Goal: Transaction & Acquisition: Purchase product/service

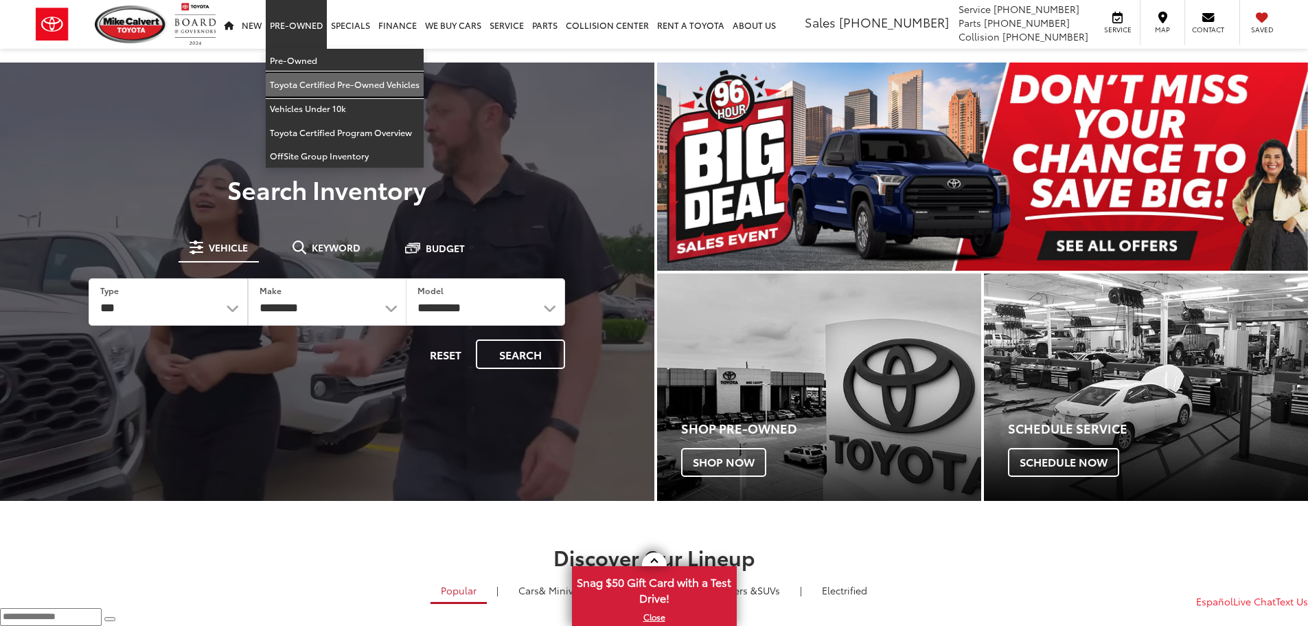
click at [317, 87] on link "Toyota Certified Pre-Owned Vehicles" at bounding box center [345, 85] width 158 height 24
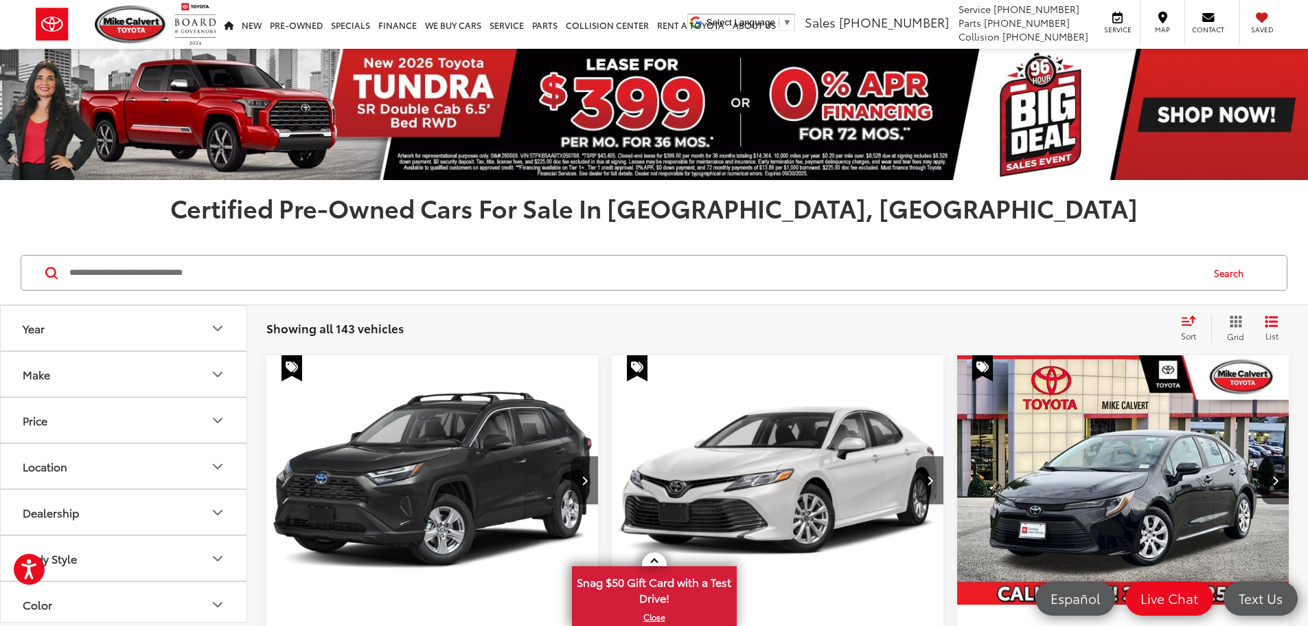
scroll to position [229, 0]
click at [92, 416] on button "Fuel Type" at bounding box center [124, 421] width 247 height 45
click at [31, 455] on label "Gasoline (114)" at bounding box center [124, 457] width 210 height 24
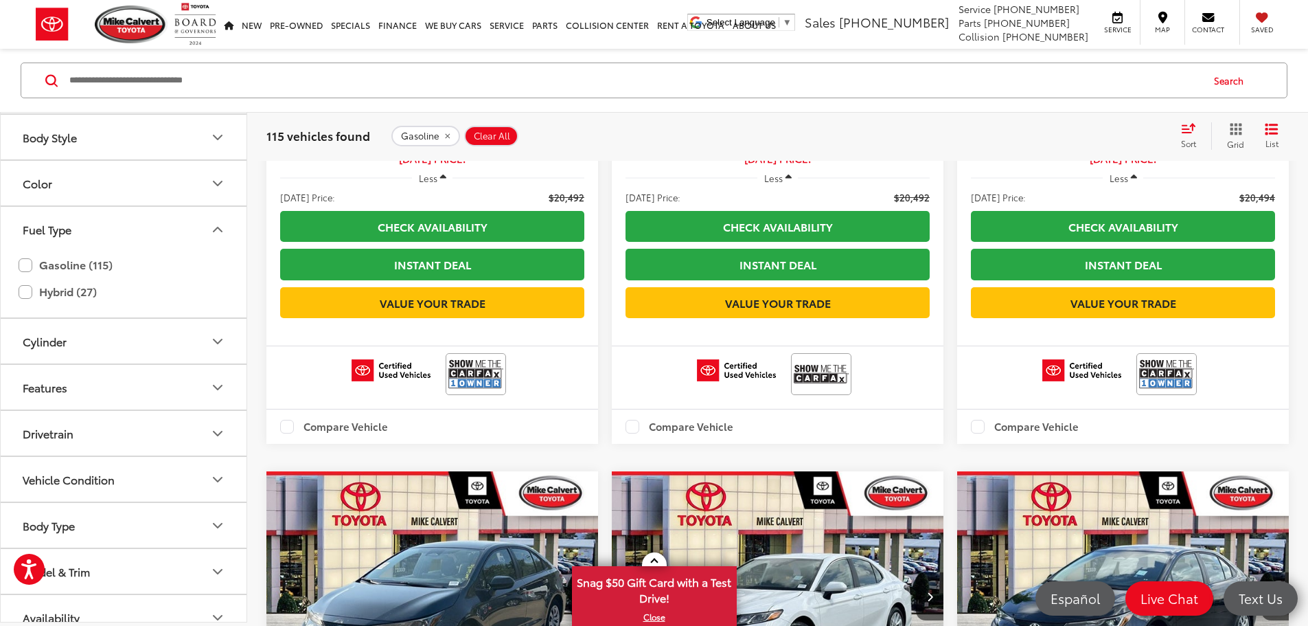
scroll to position [2175, 0]
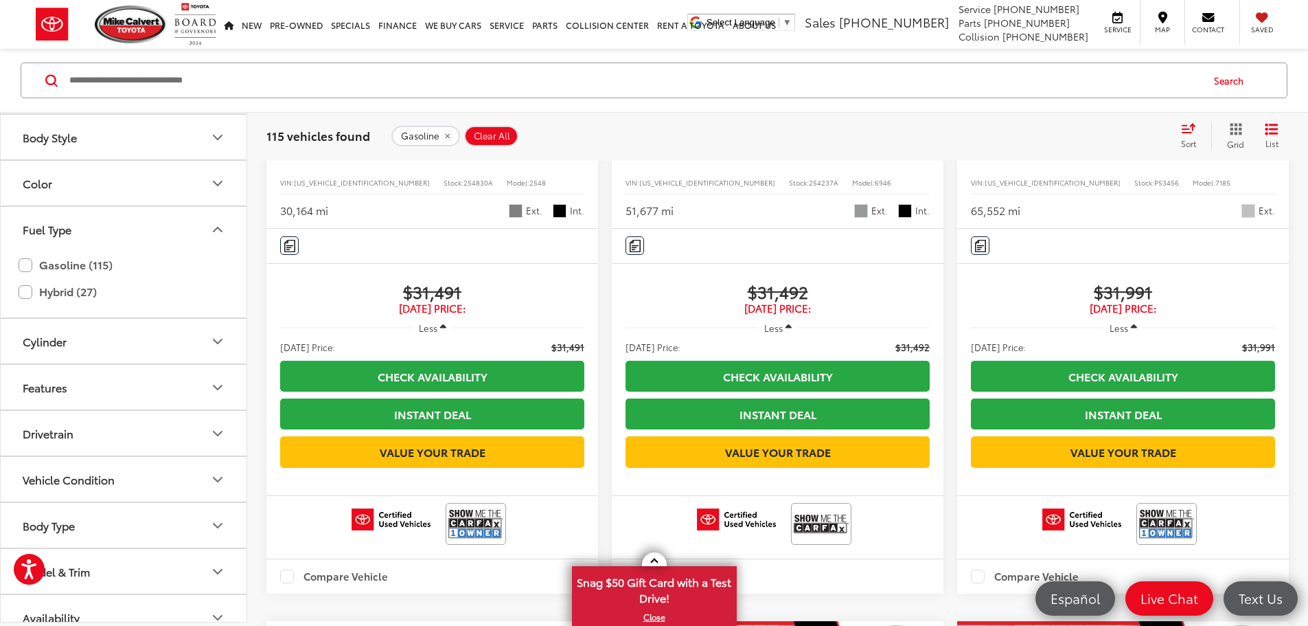
scroll to position [18028, 0]
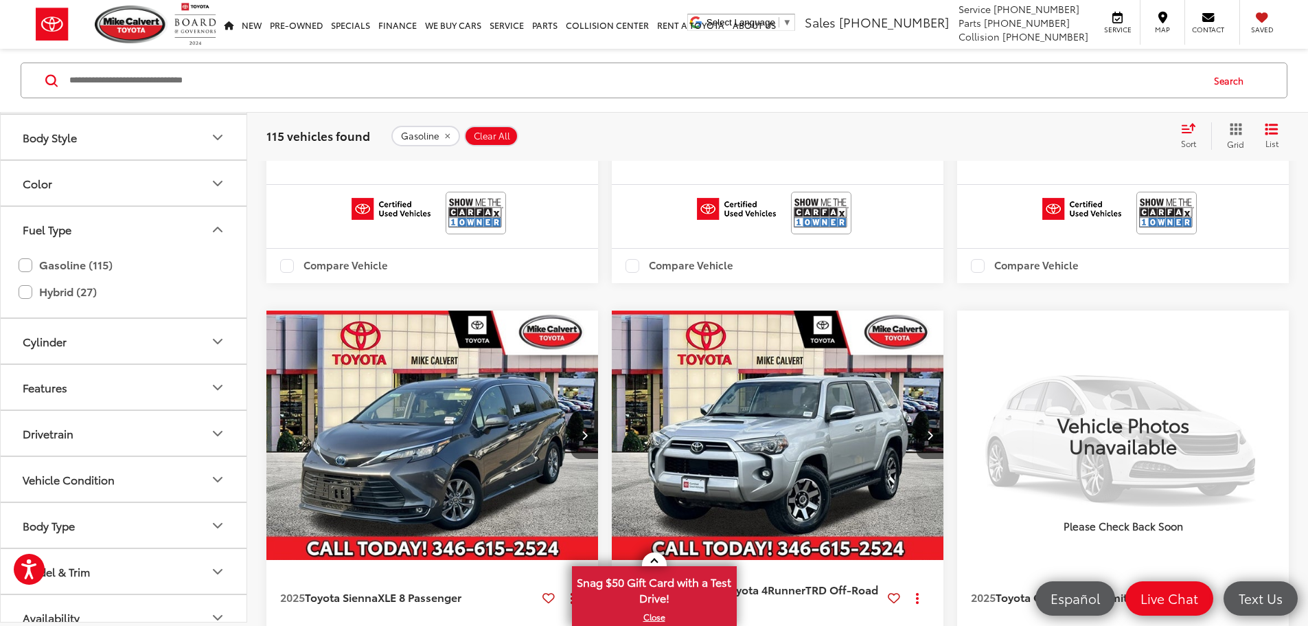
scroll to position [3855, 0]
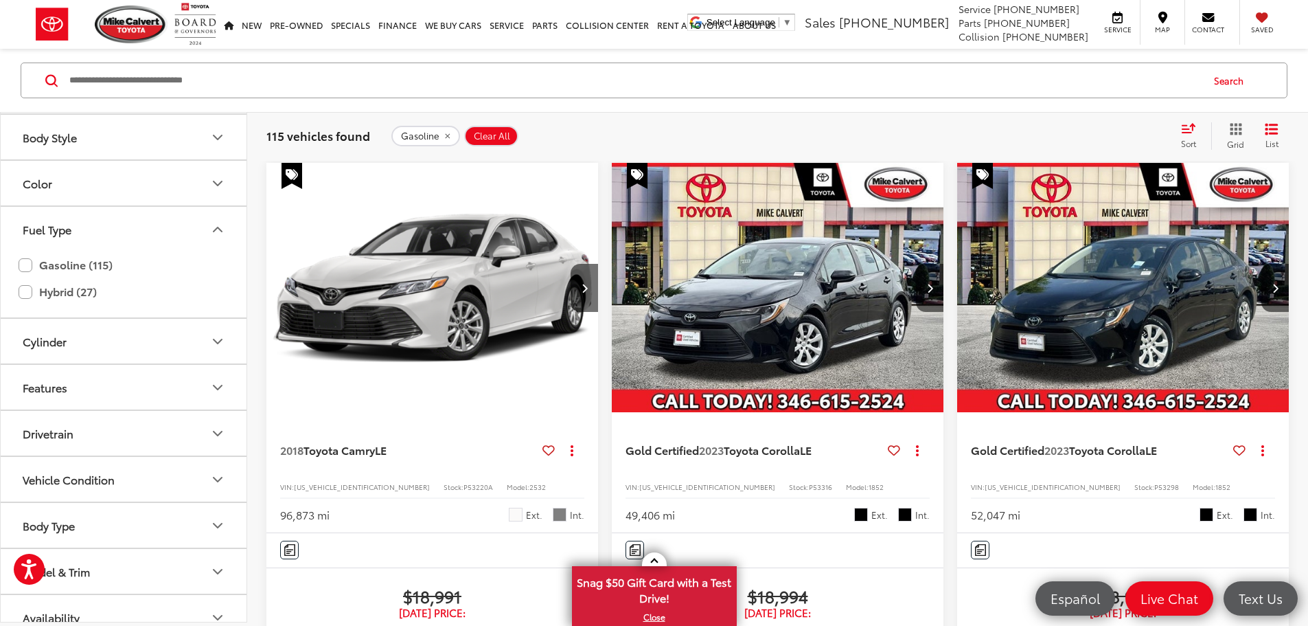
scroll to position [885, 0]
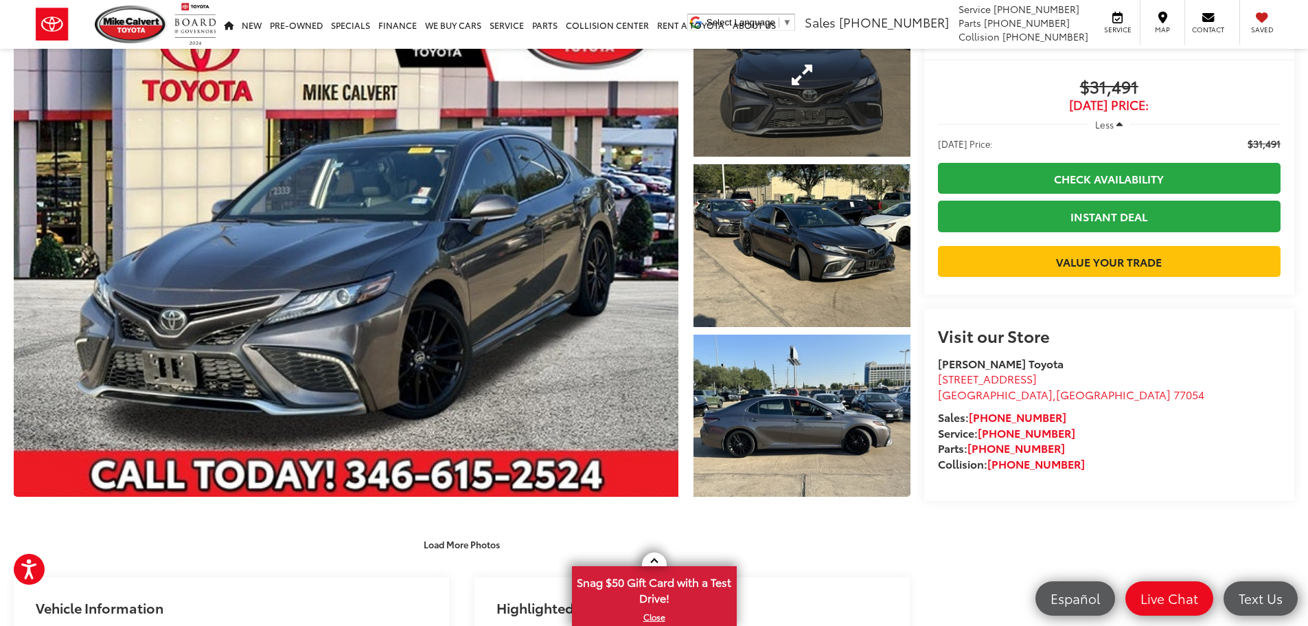
scroll to position [343, 0]
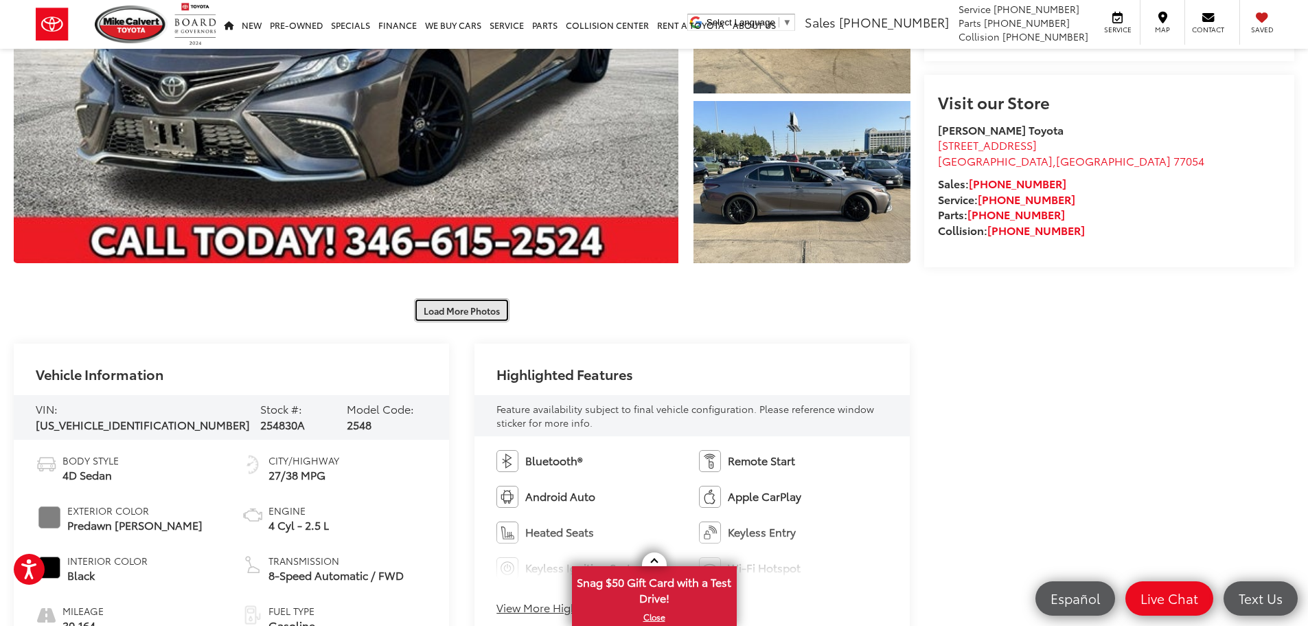
click at [475, 313] on button "Load More Photos" at bounding box center [461, 310] width 95 height 24
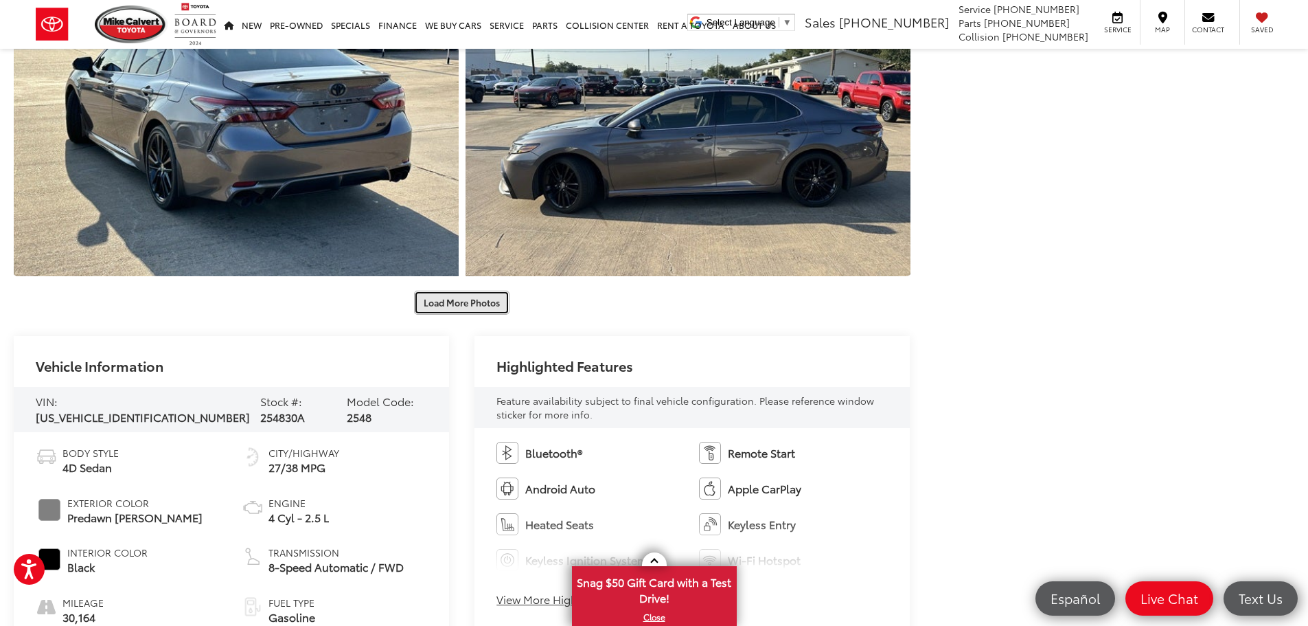
scroll to position [802, 0]
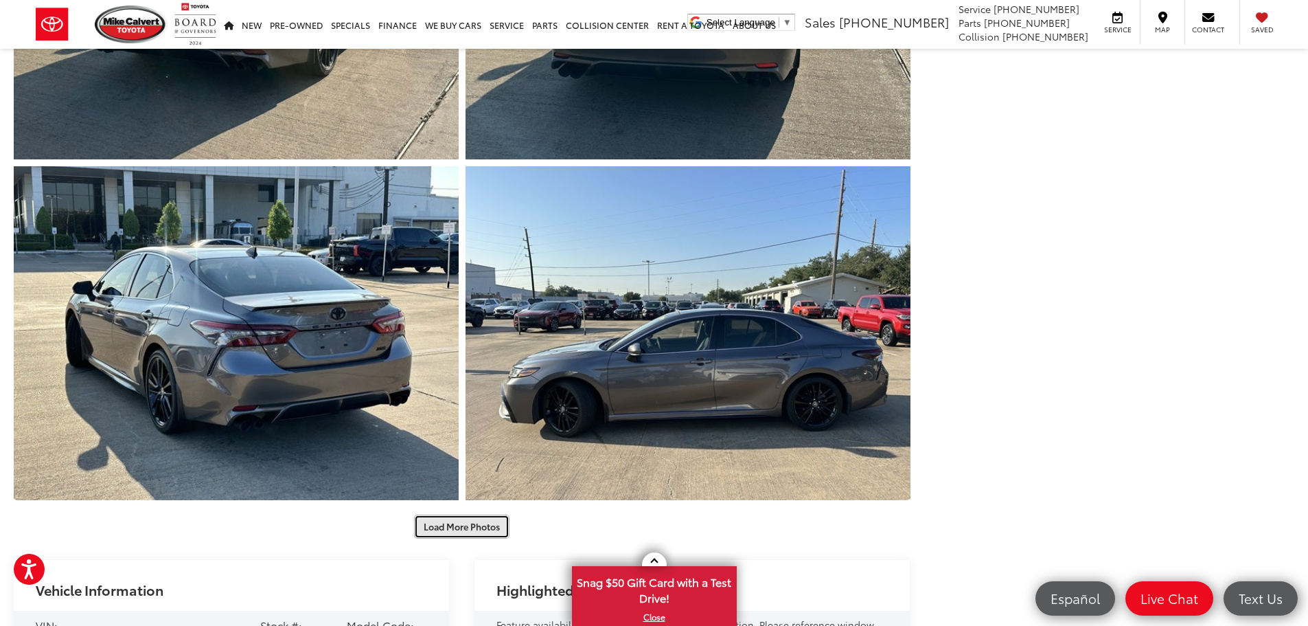
click at [443, 532] on button "Load More Photos" at bounding box center [461, 526] width 95 height 24
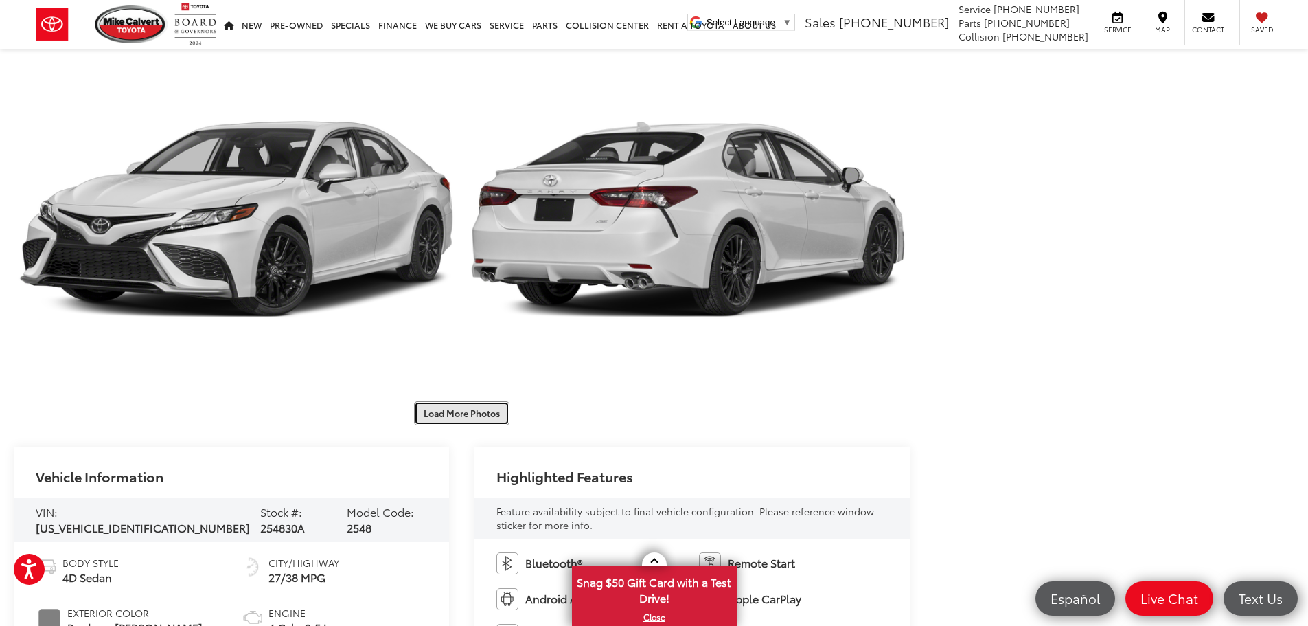
scroll to position [1602, 0]
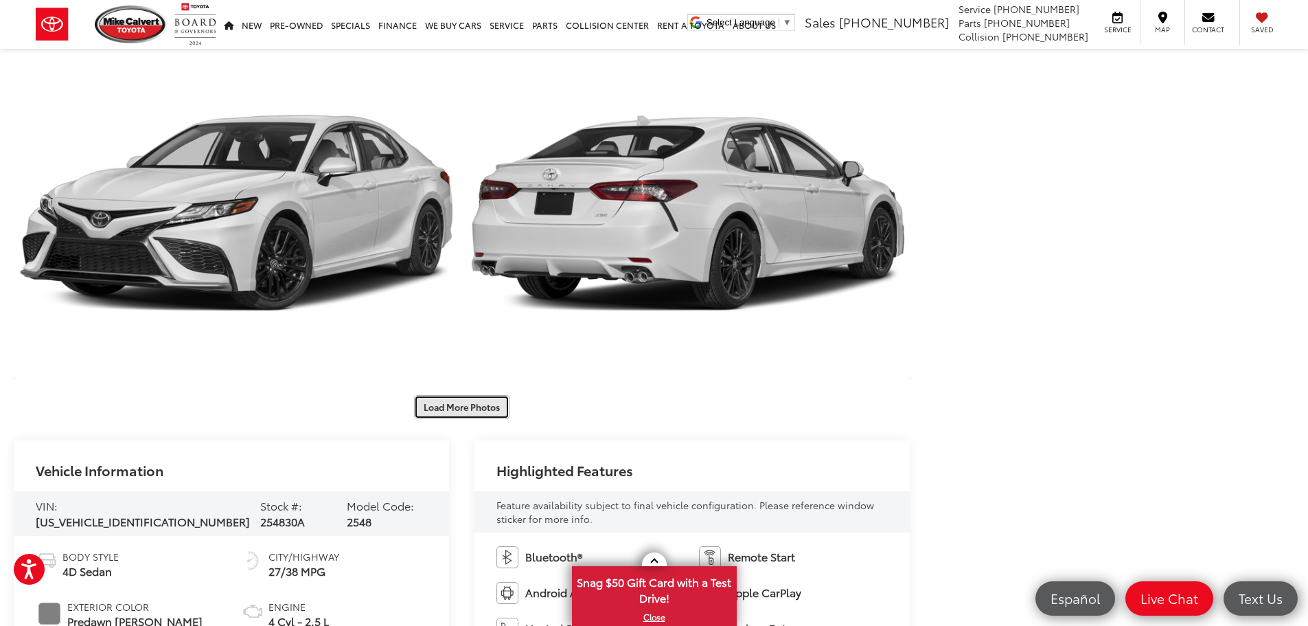
click at [495, 398] on button "Load More Photos" at bounding box center [461, 407] width 95 height 24
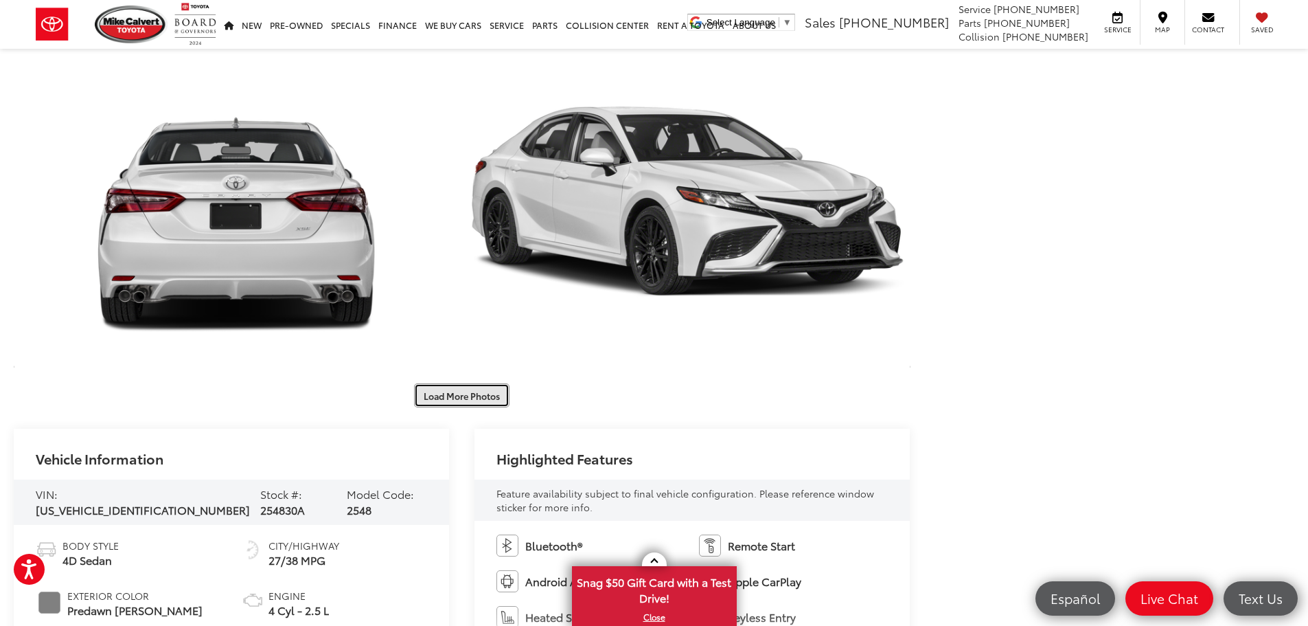
scroll to position [2289, 0]
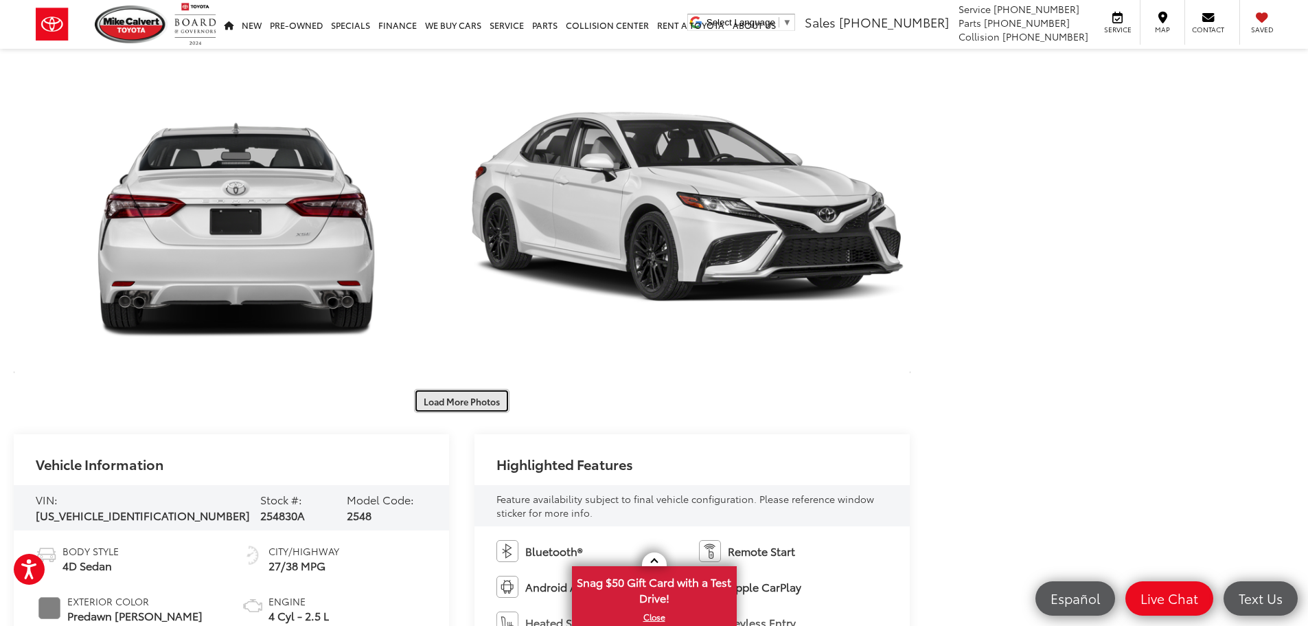
click at [484, 399] on button "Load More Photos" at bounding box center [461, 401] width 95 height 24
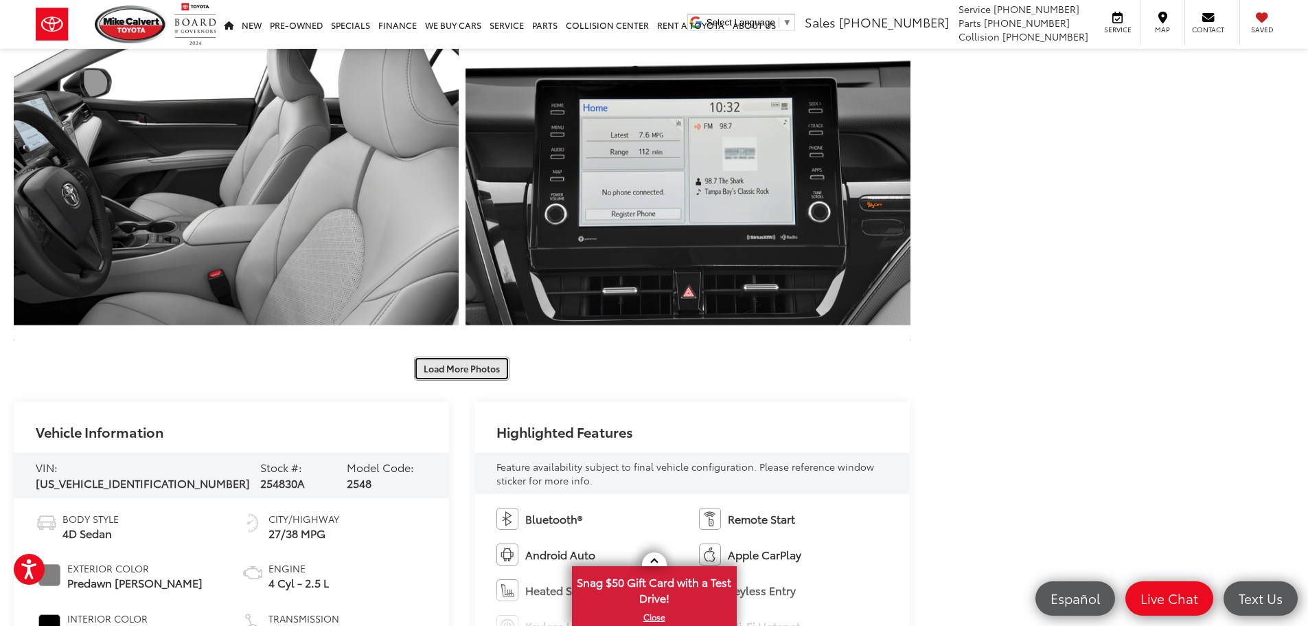
scroll to position [2976, 0]
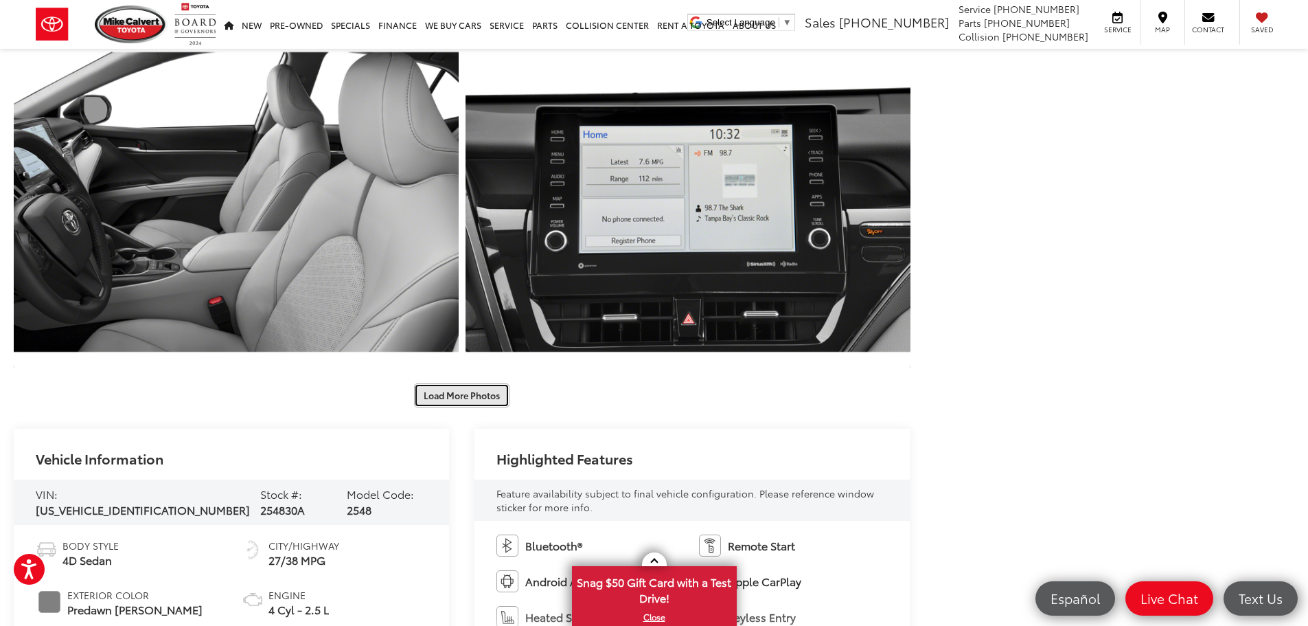
click at [488, 394] on button "Load More Photos" at bounding box center [461, 395] width 95 height 24
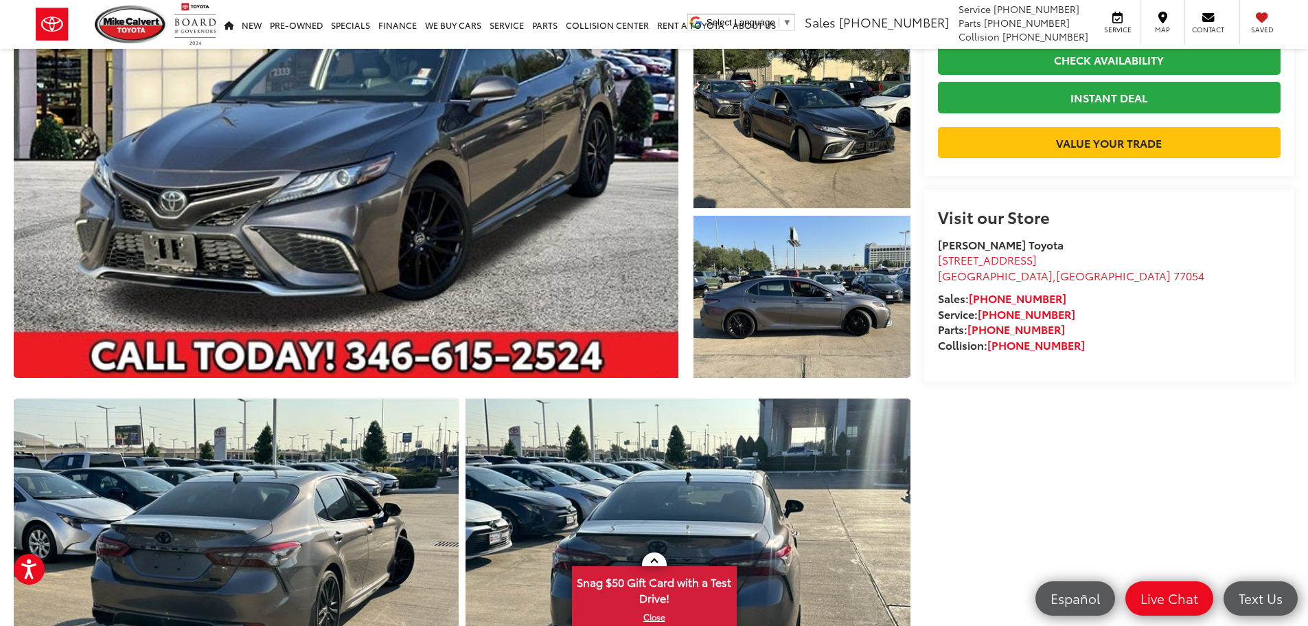
scroll to position [0, 0]
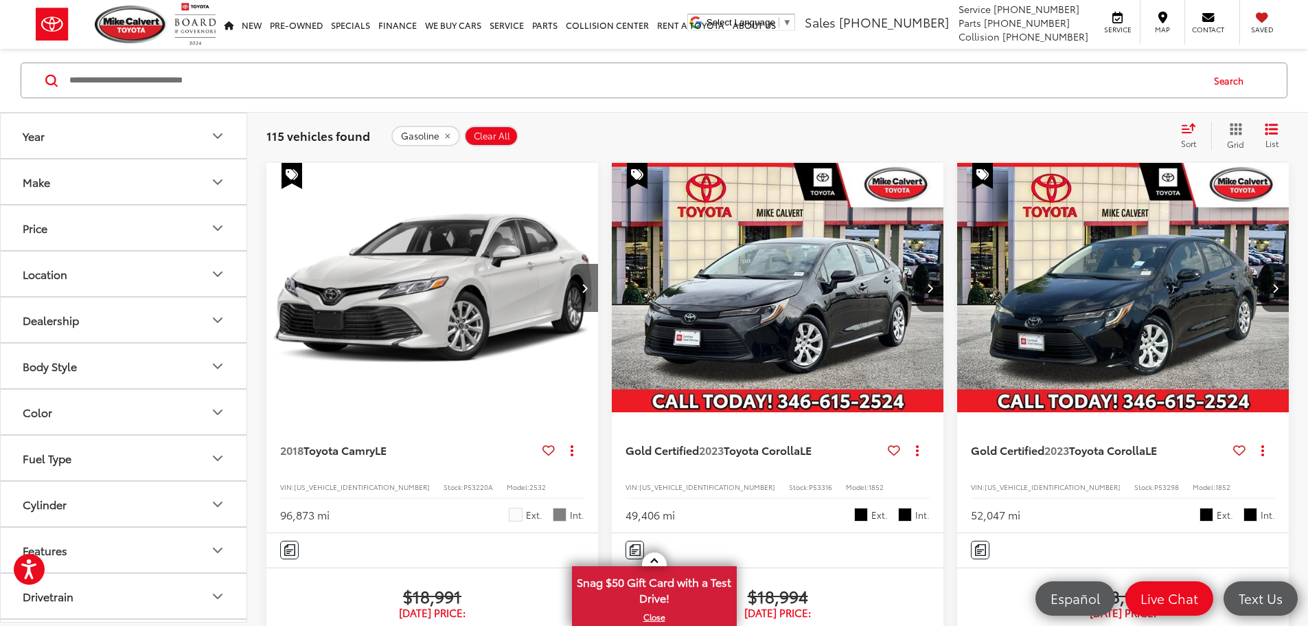
scroll to position [764, 0]
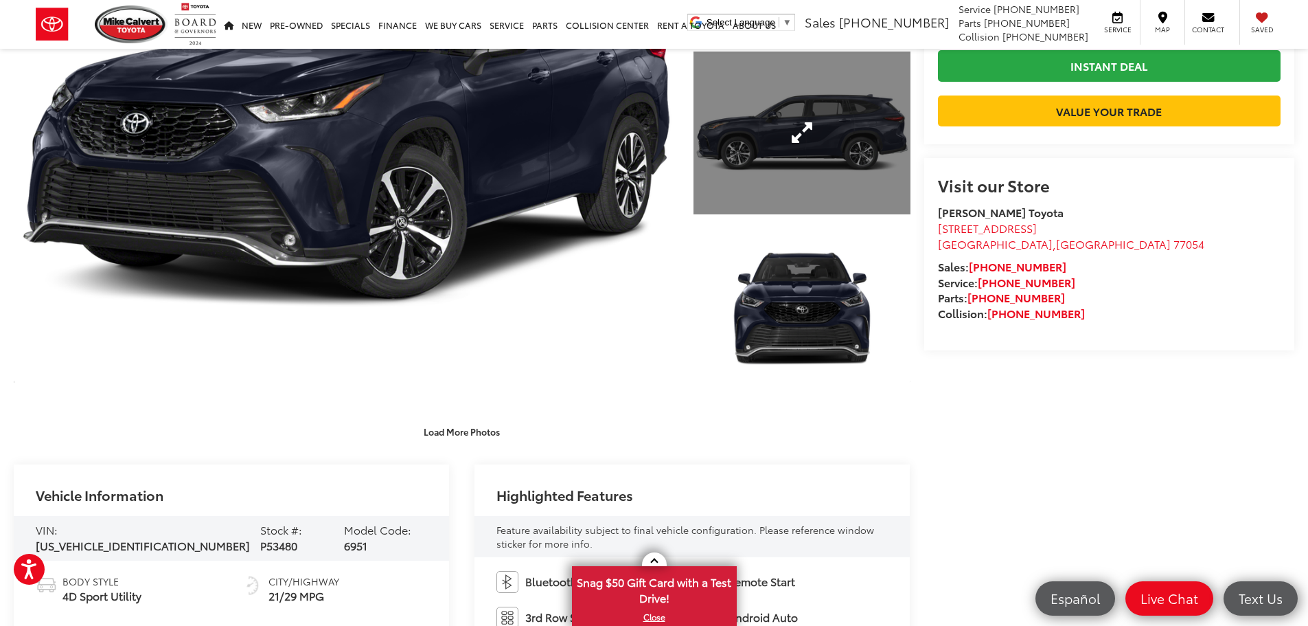
scroll to position [229, 0]
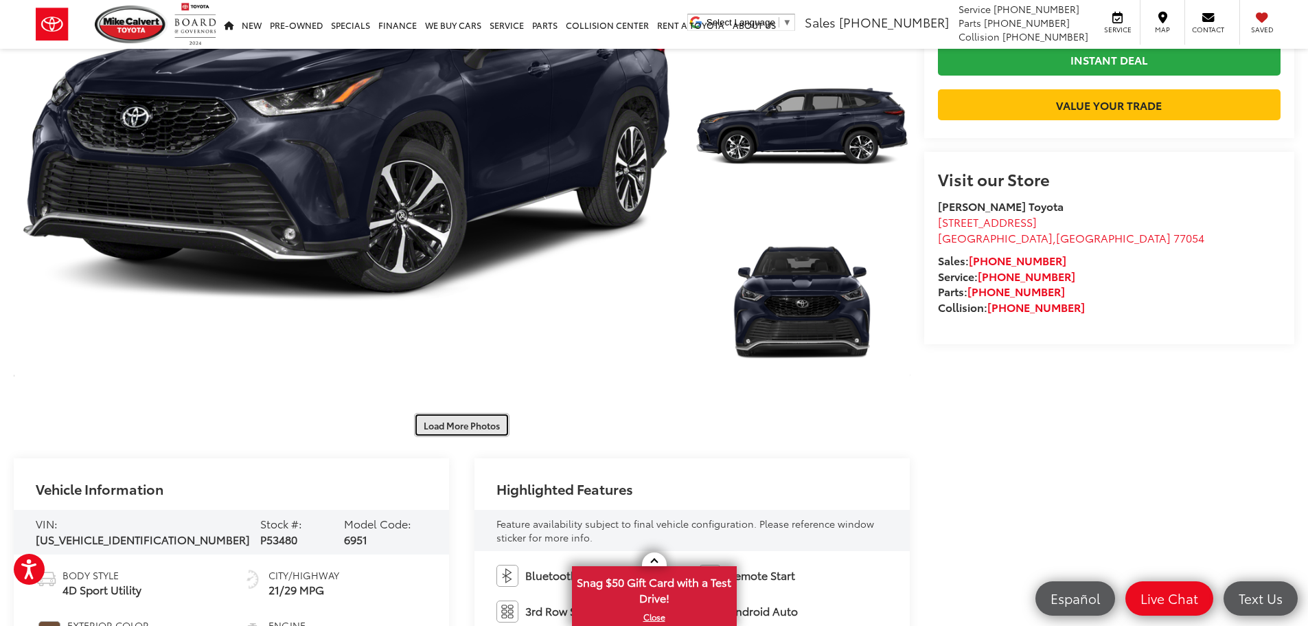
click at [466, 421] on button "Load More Photos" at bounding box center [461, 425] width 95 height 24
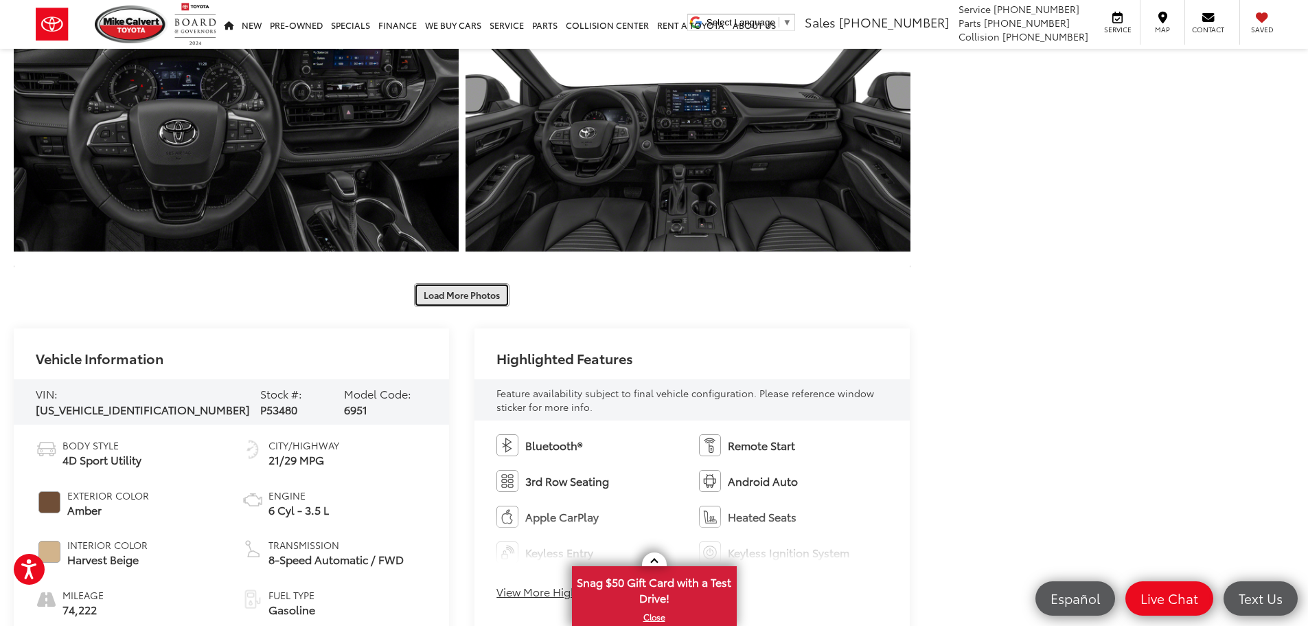
scroll to position [1030, 0]
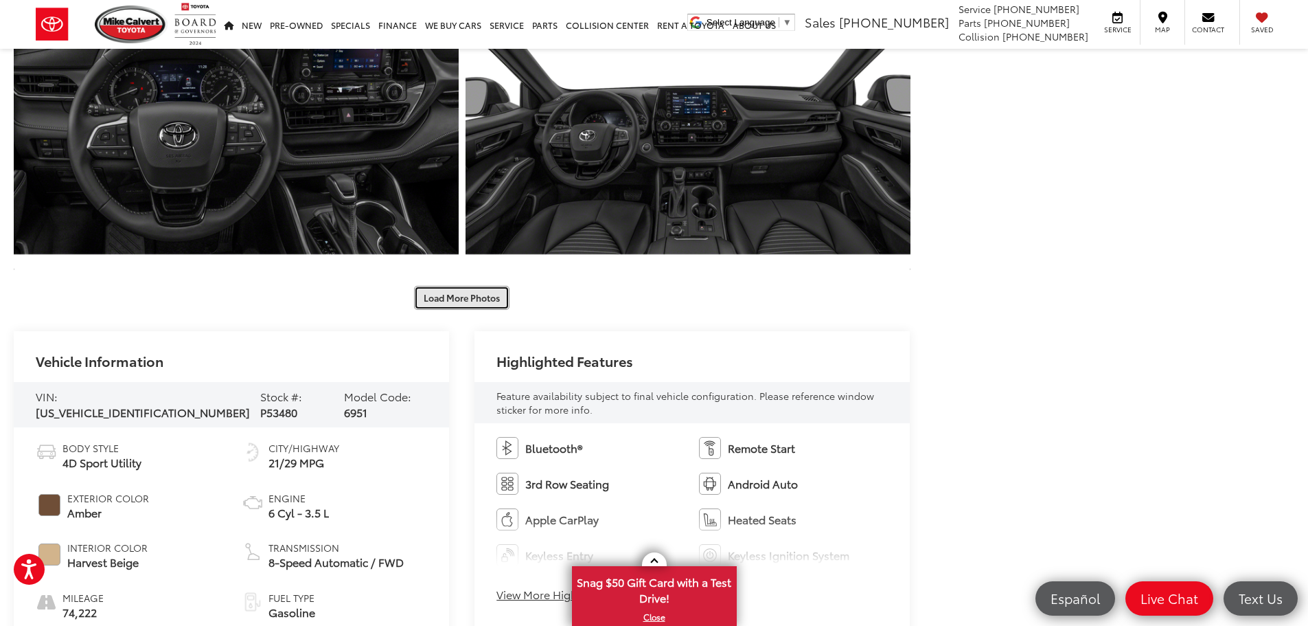
click at [453, 302] on button "Load More Photos" at bounding box center [461, 298] width 95 height 24
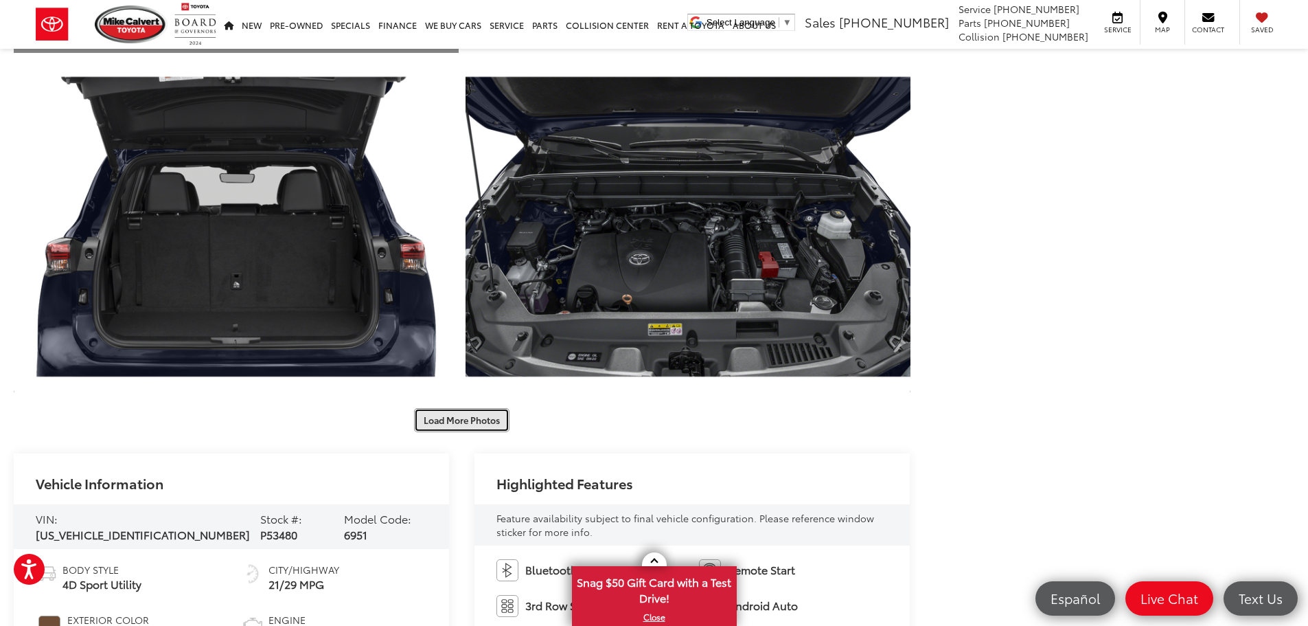
scroll to position [1602, 0]
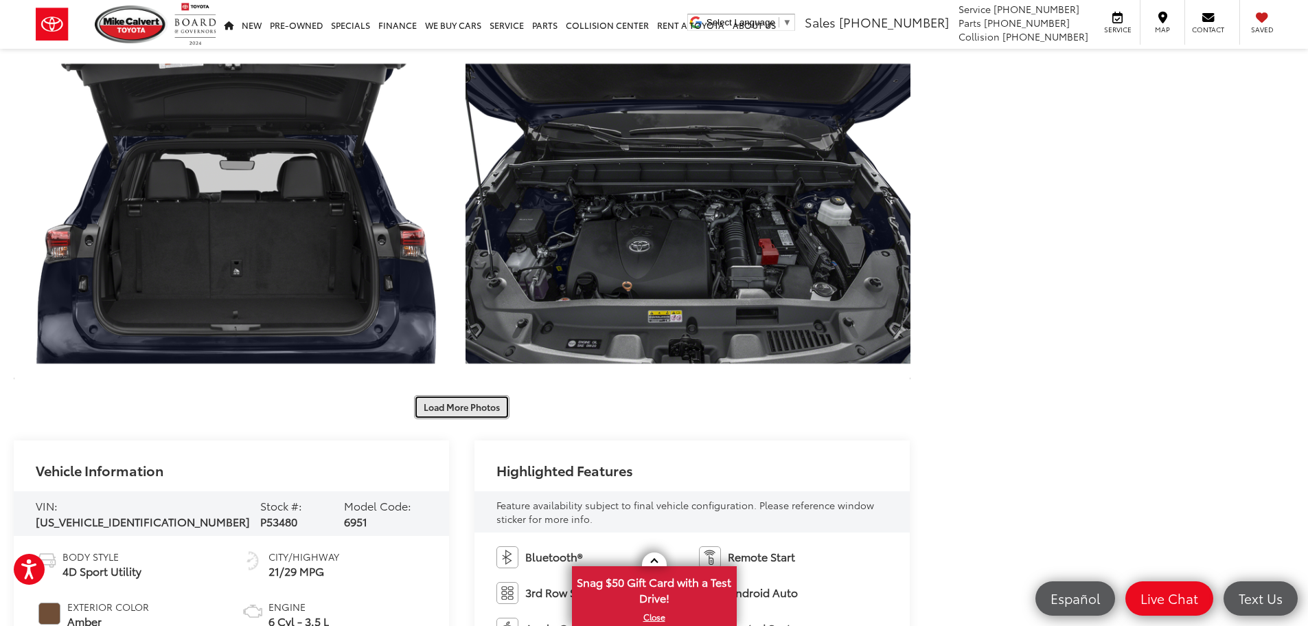
click at [492, 400] on button "Load More Photos" at bounding box center [461, 407] width 95 height 24
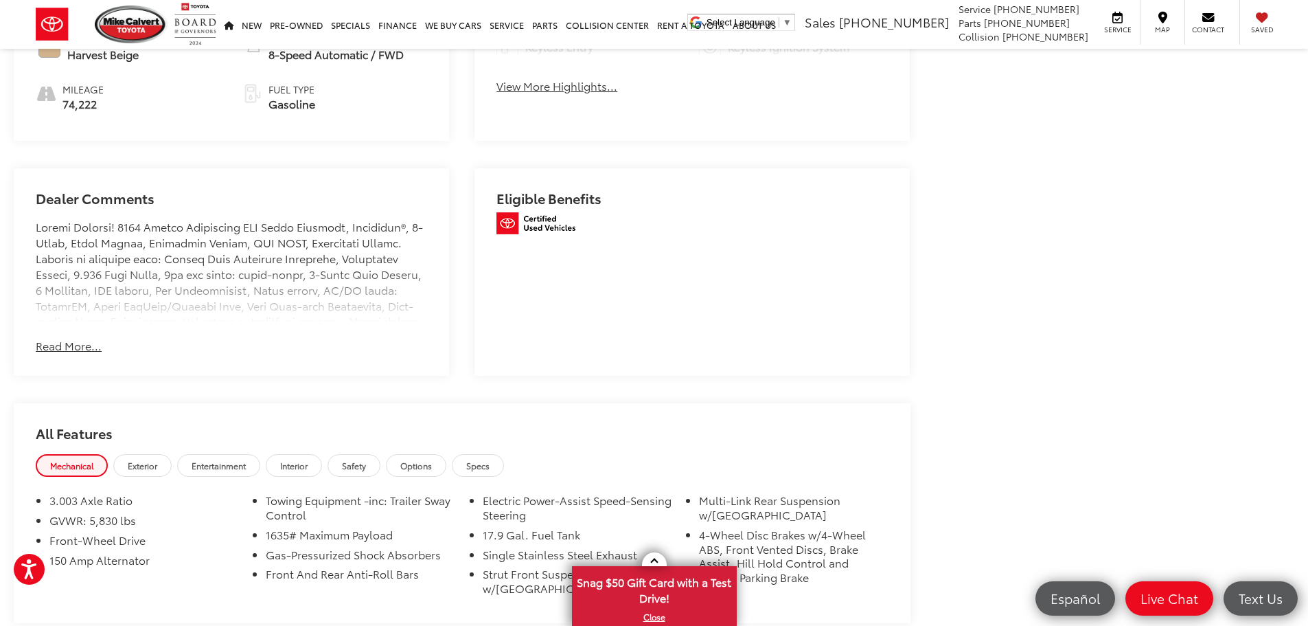
scroll to position [3319, 0]
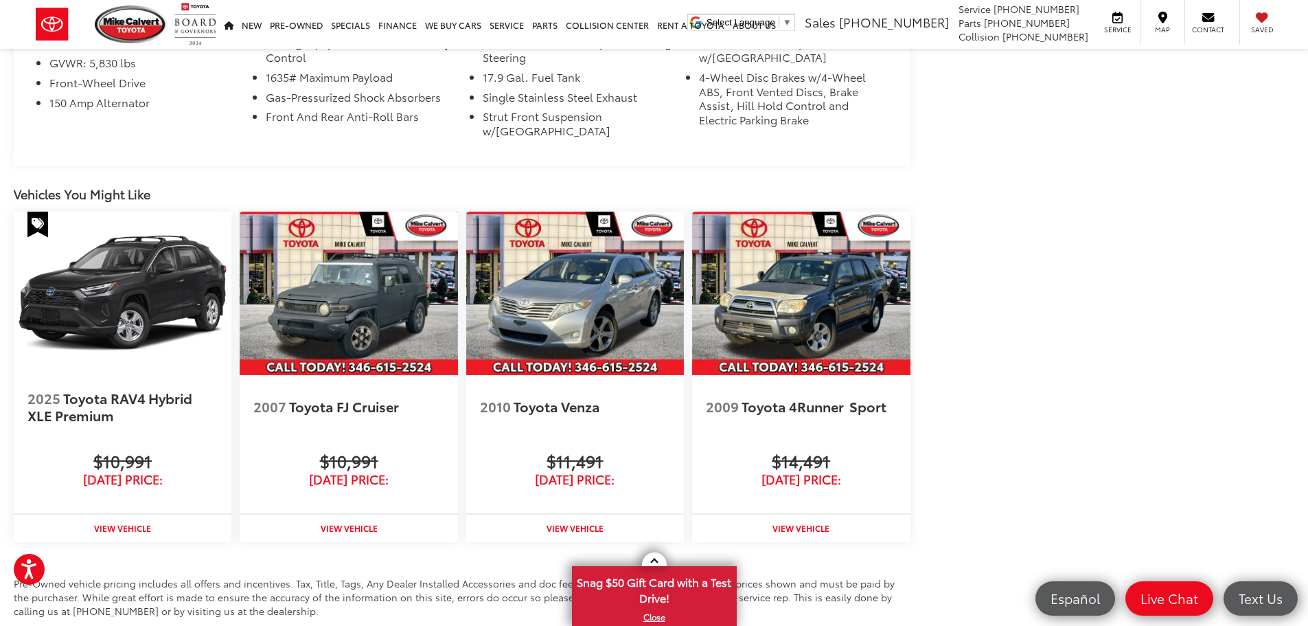
click at [330, 310] on img at bounding box center [349, 293] width 218 height 163
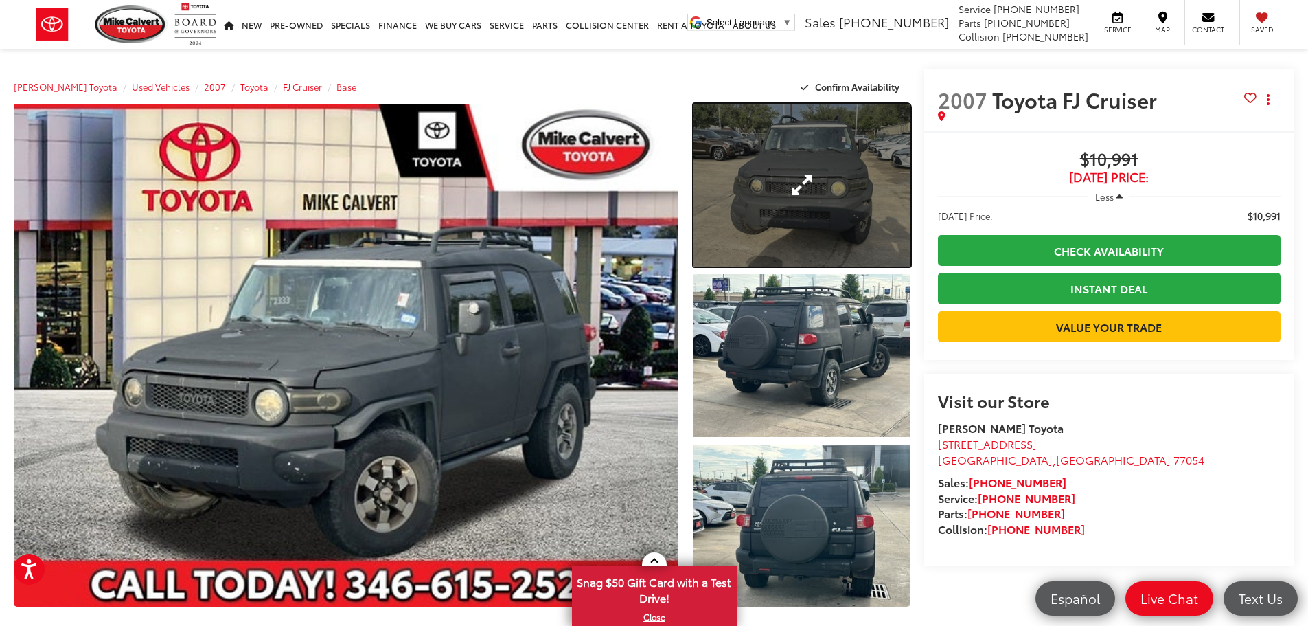
click at [772, 205] on link "Expand Photo 1" at bounding box center [802, 185] width 217 height 163
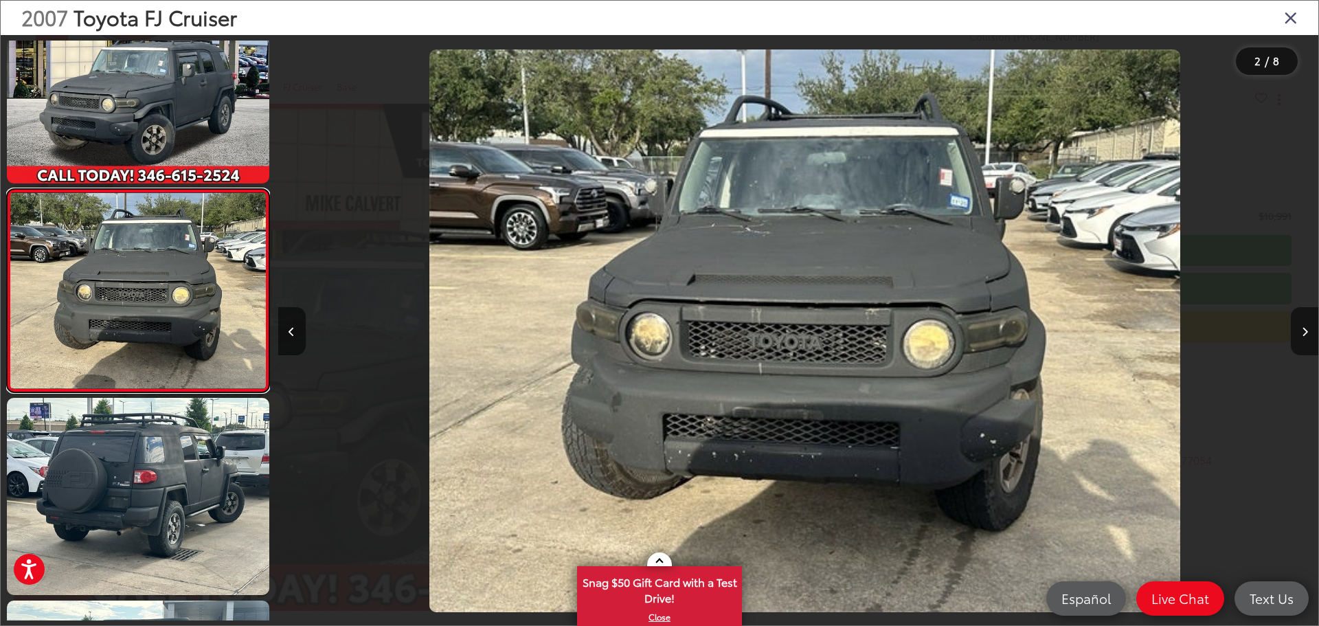
scroll to position [0, 1040]
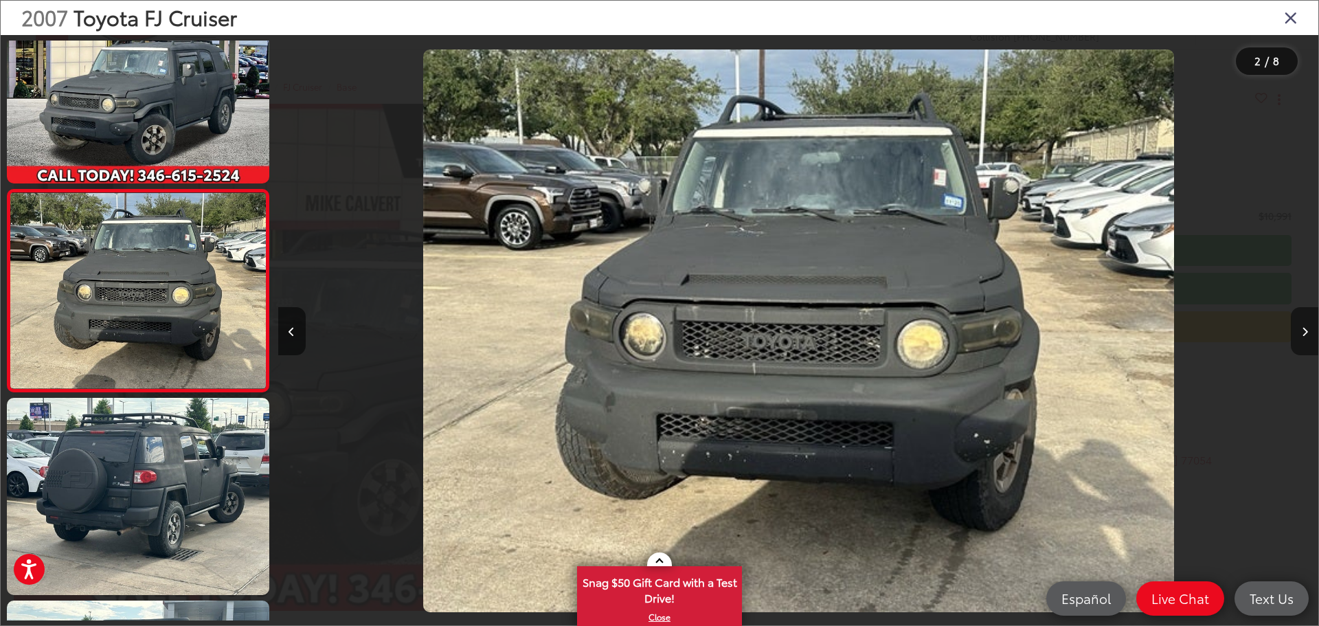
click at [1308, 337] on button "Next image" at bounding box center [1304, 331] width 27 height 48
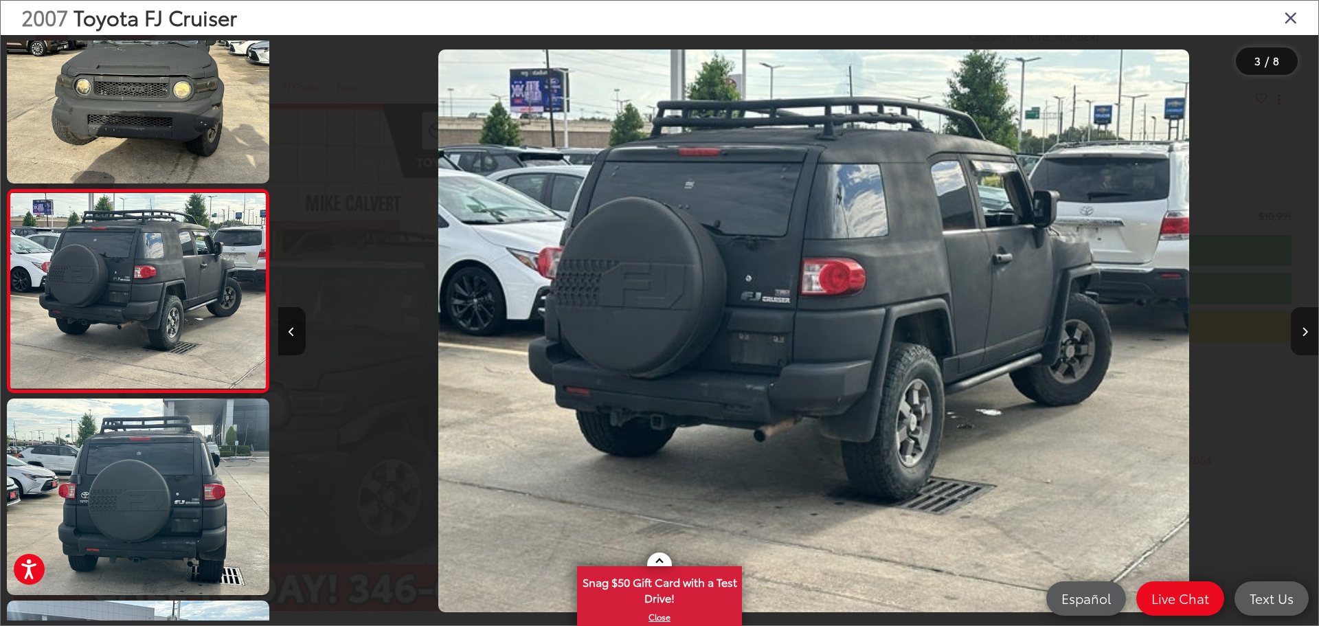
scroll to position [0, 2080]
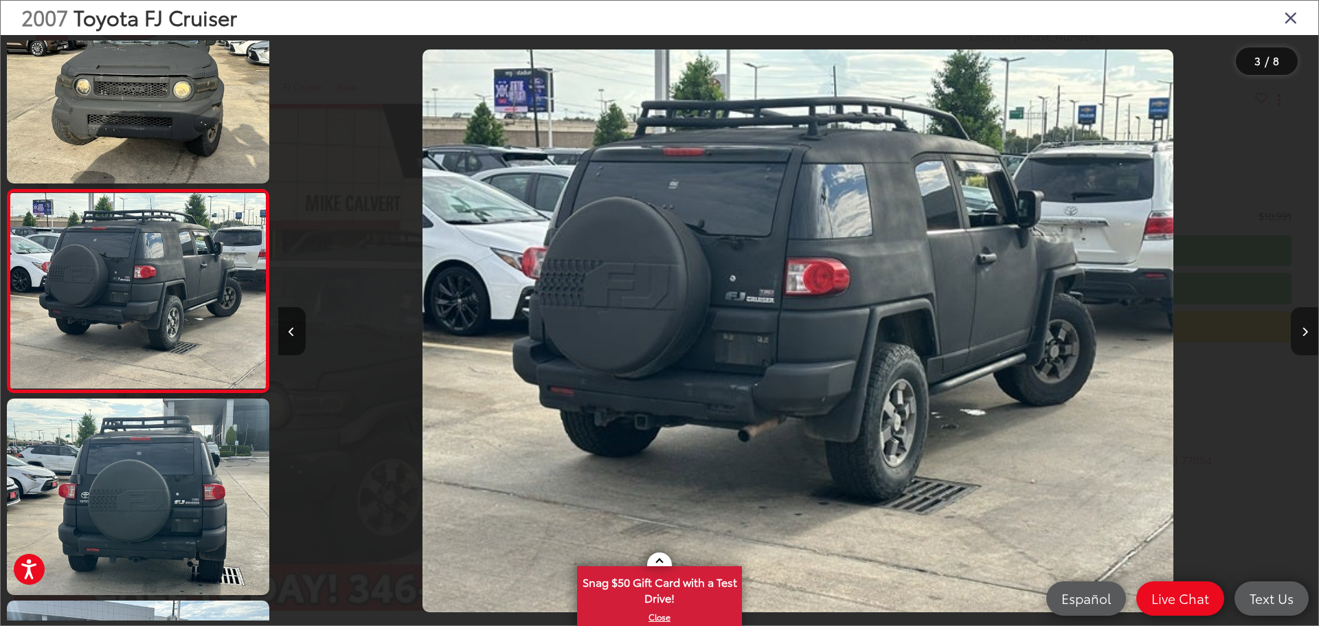
click at [1308, 337] on button "Next image" at bounding box center [1304, 331] width 27 height 48
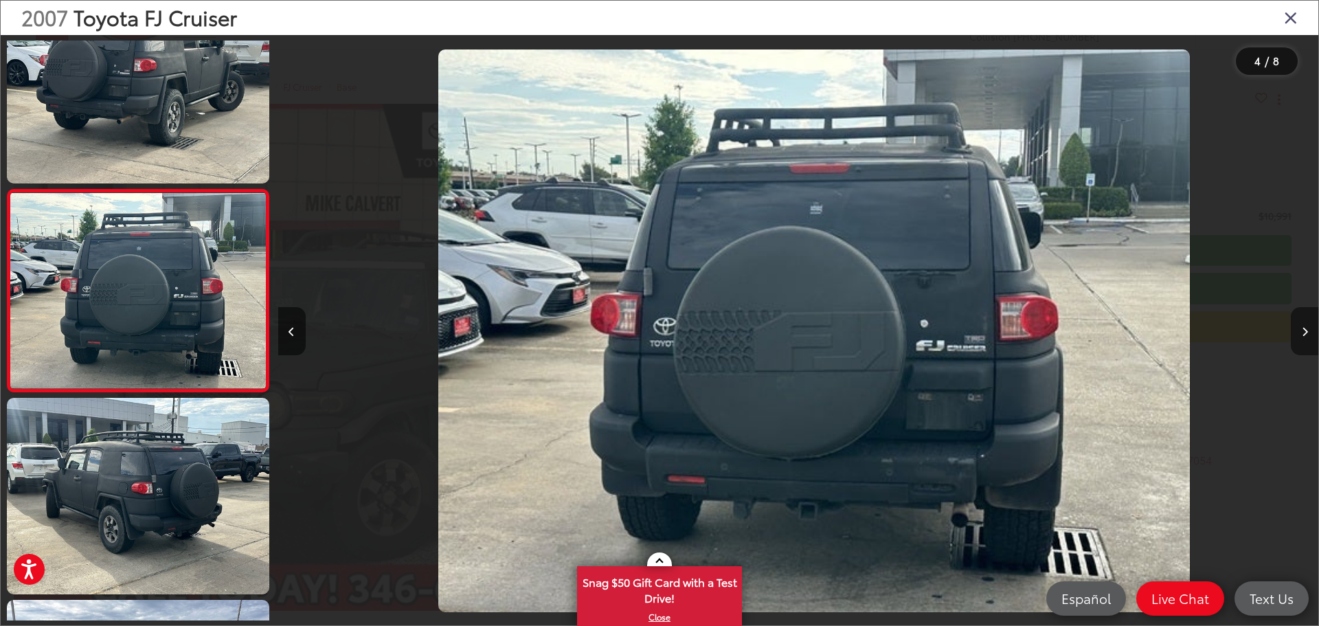
scroll to position [0, 3120]
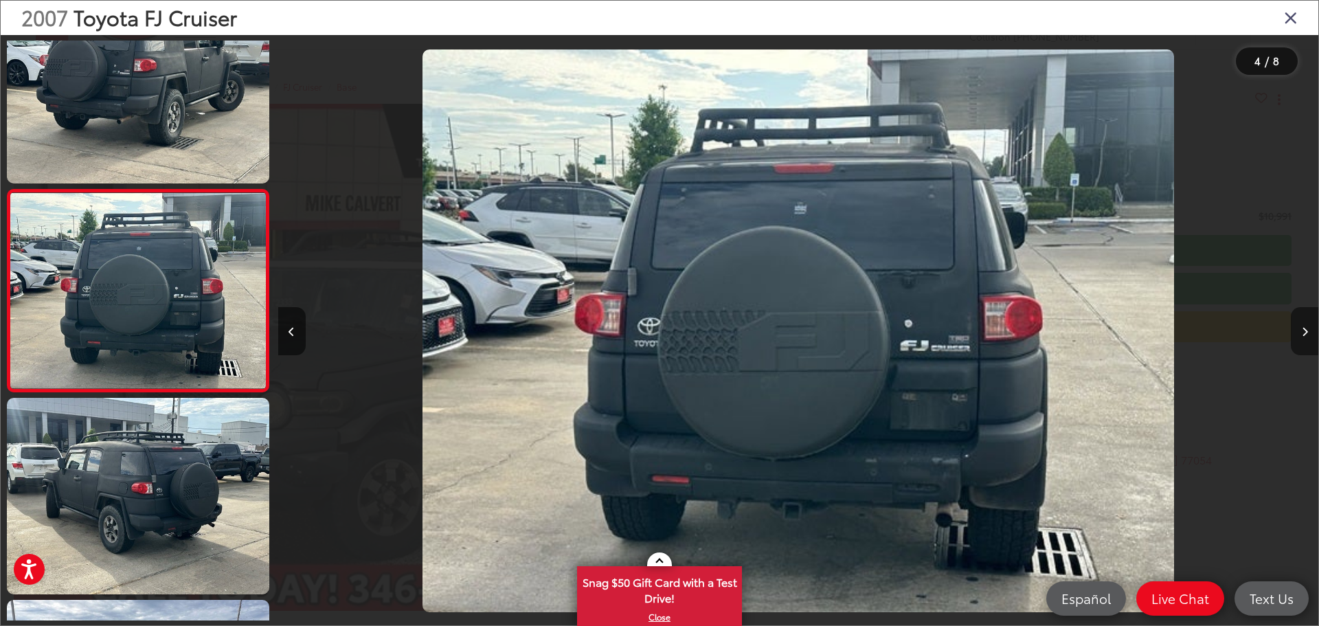
click at [1308, 337] on button "Next image" at bounding box center [1304, 331] width 27 height 48
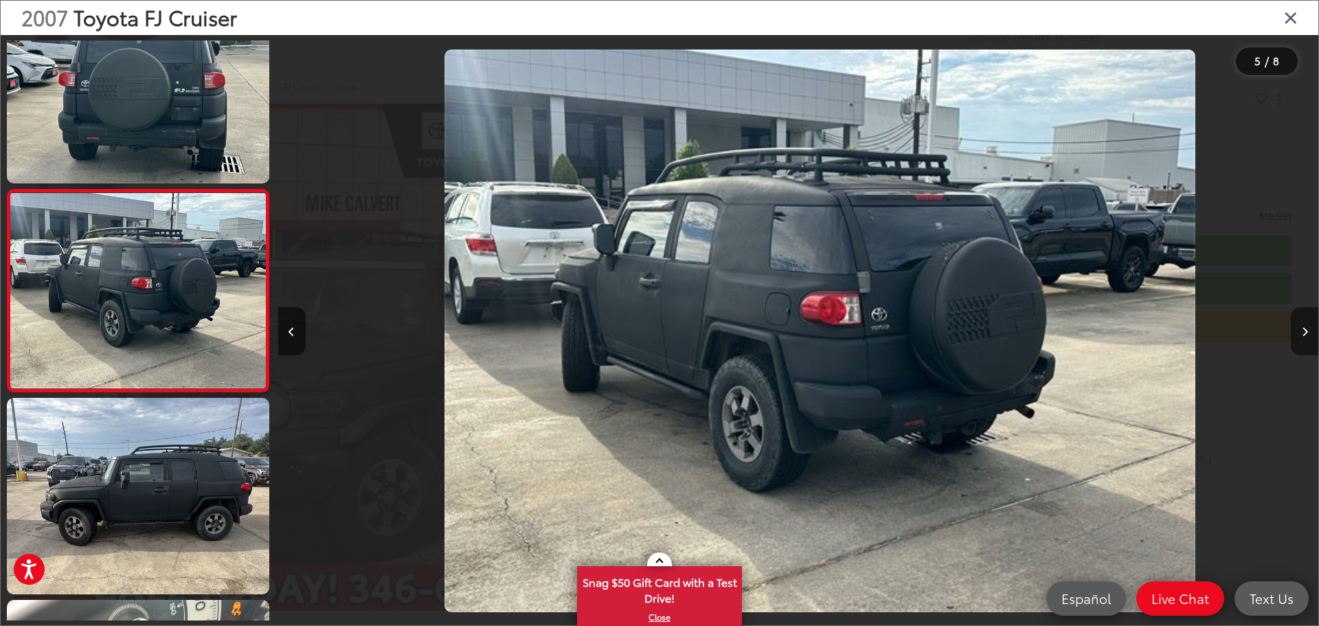
scroll to position [0, 4161]
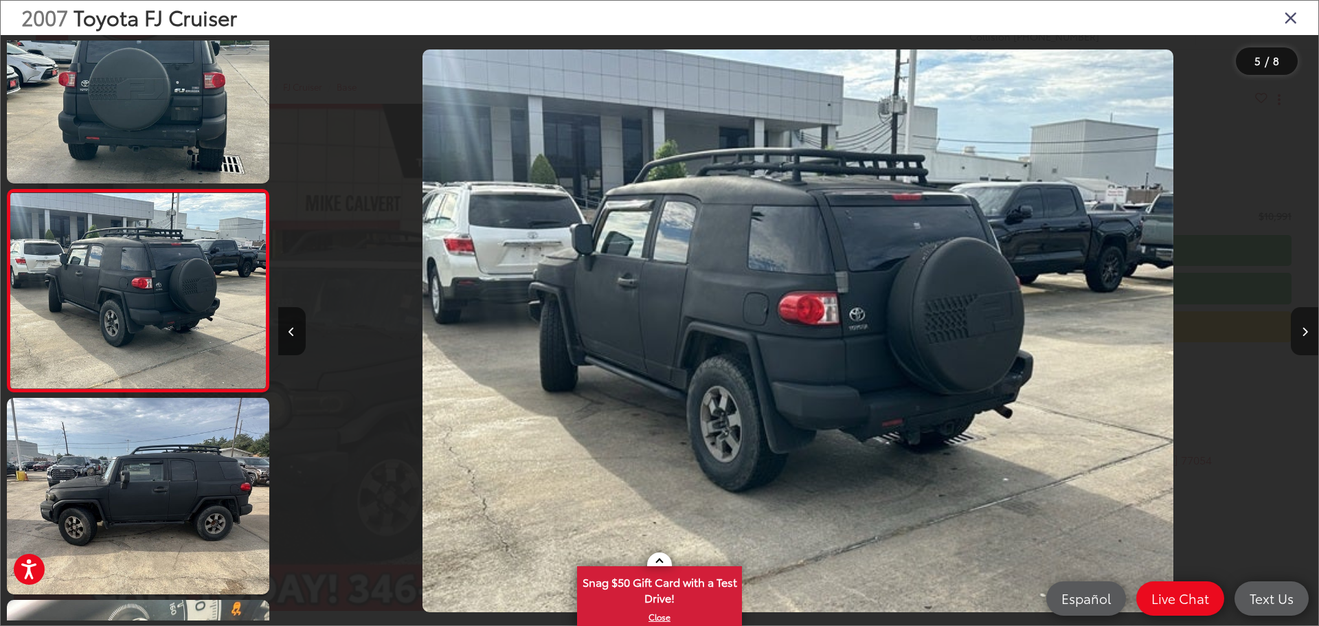
click at [1308, 337] on button "Next image" at bounding box center [1304, 331] width 27 height 48
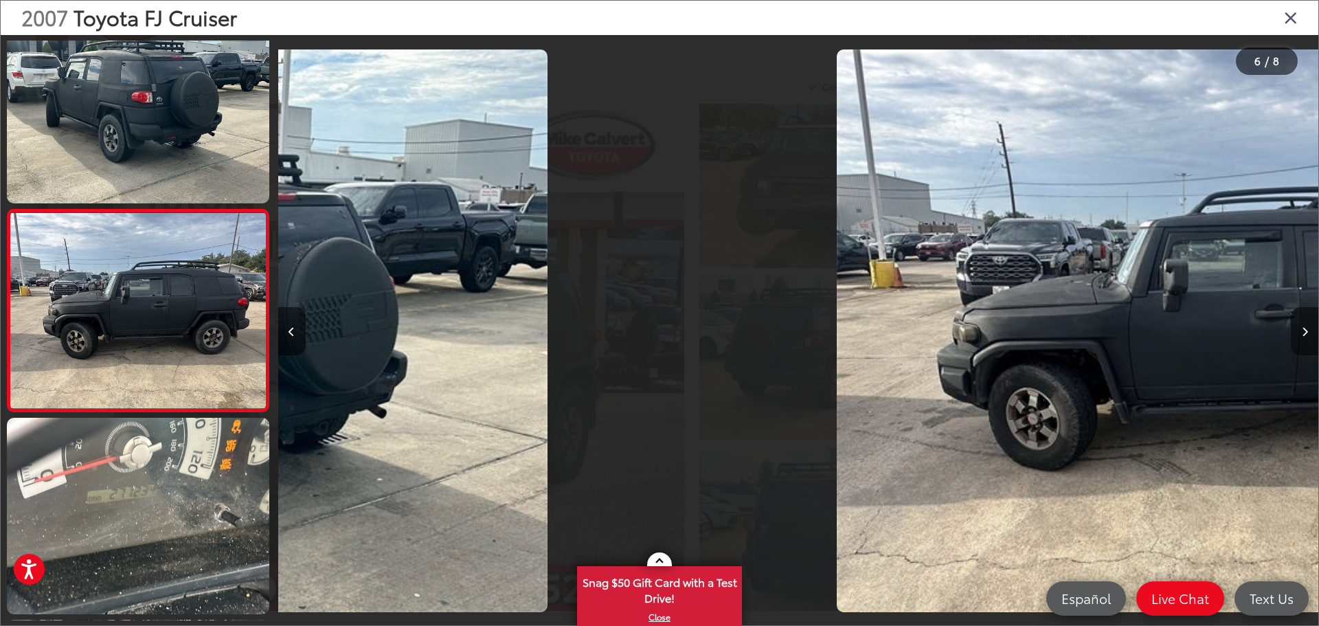
scroll to position [863, 0]
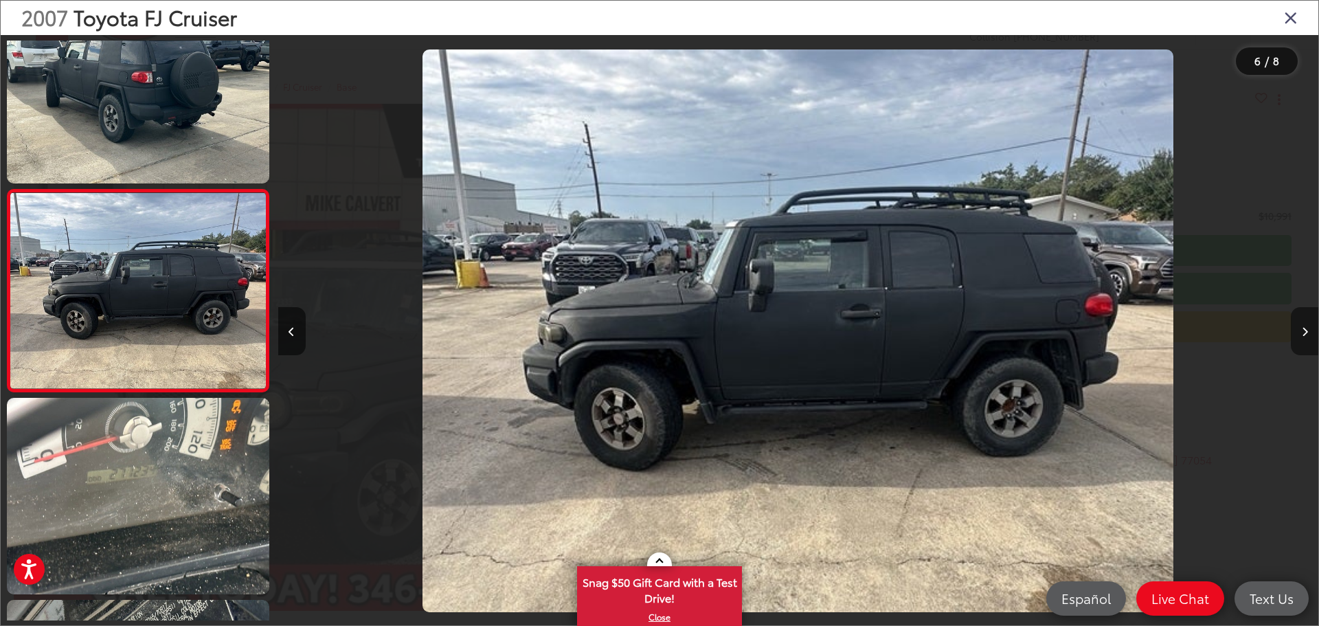
click at [1308, 337] on button "Next image" at bounding box center [1304, 331] width 27 height 48
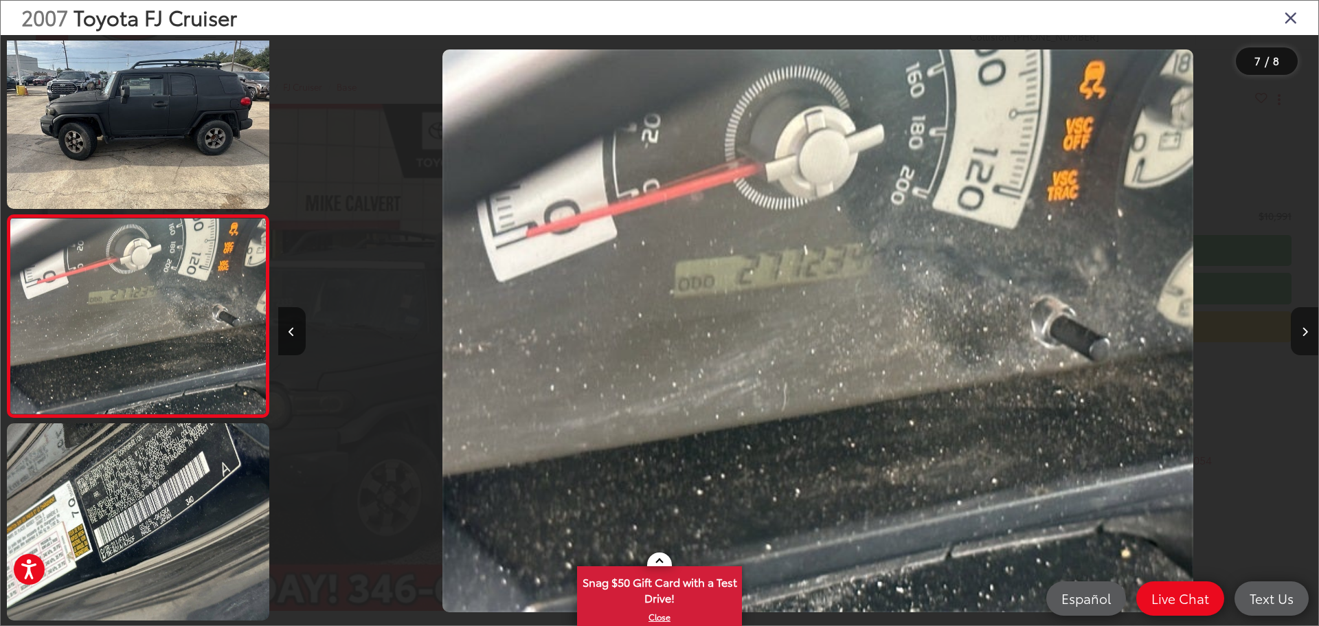
scroll to position [0, 6240]
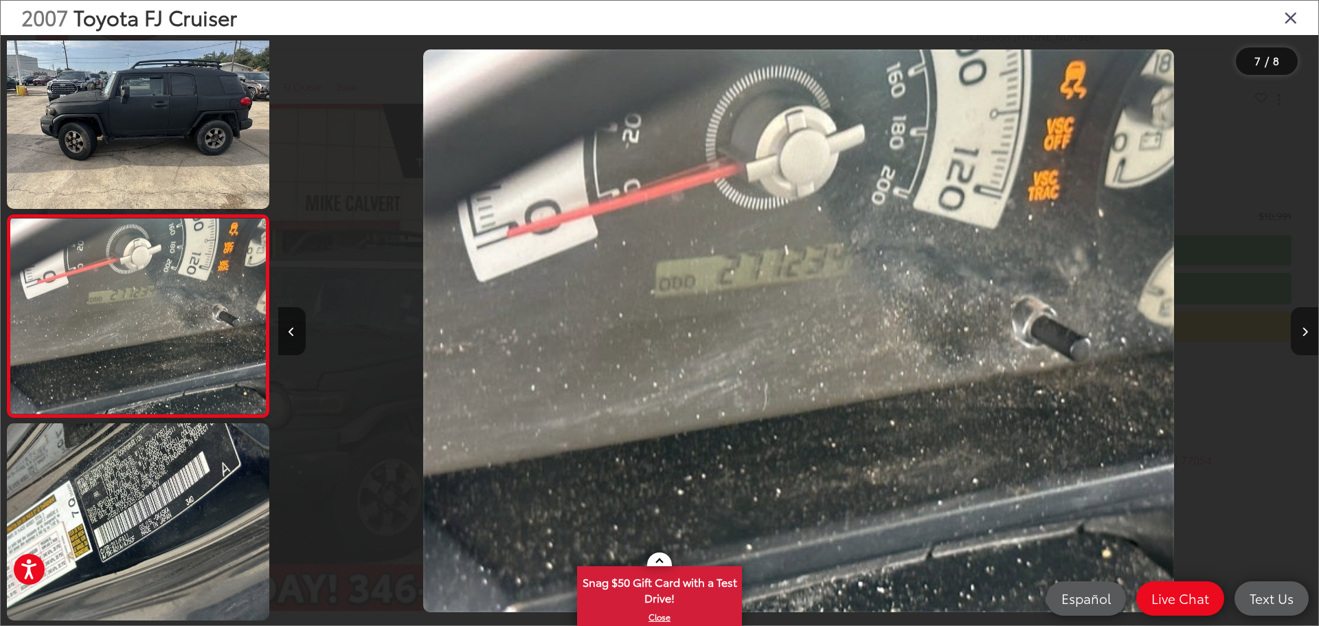
click at [1308, 337] on button "Next image" at bounding box center [1304, 331] width 27 height 48
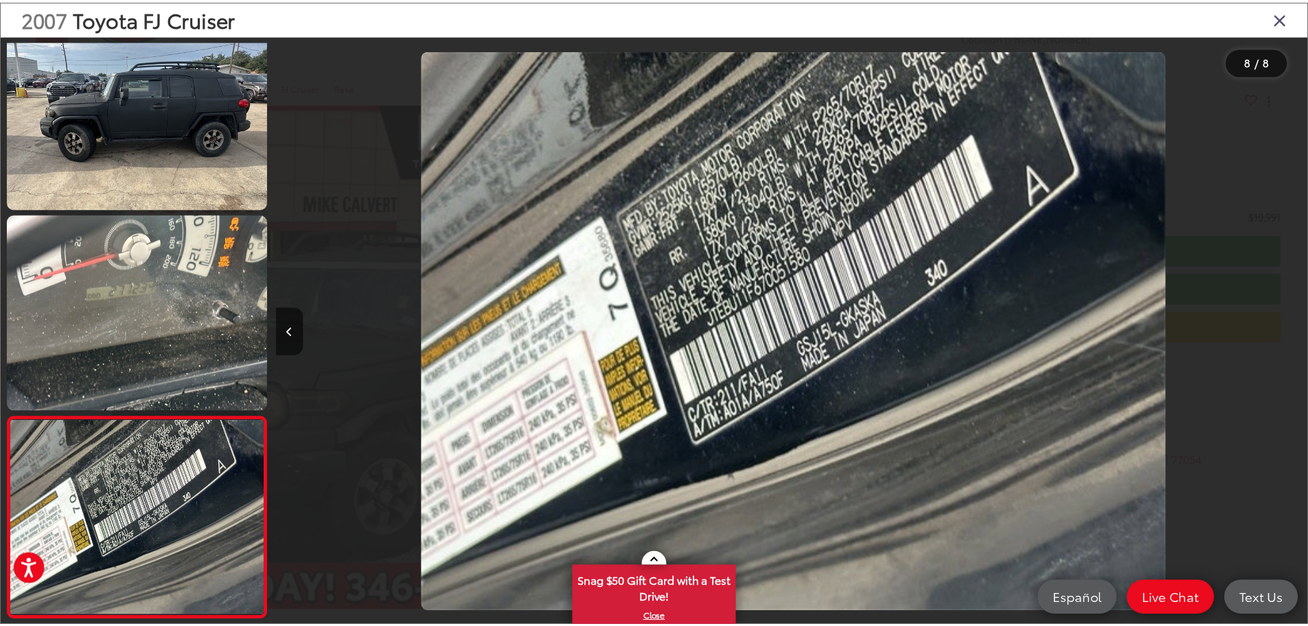
scroll to position [0, 0]
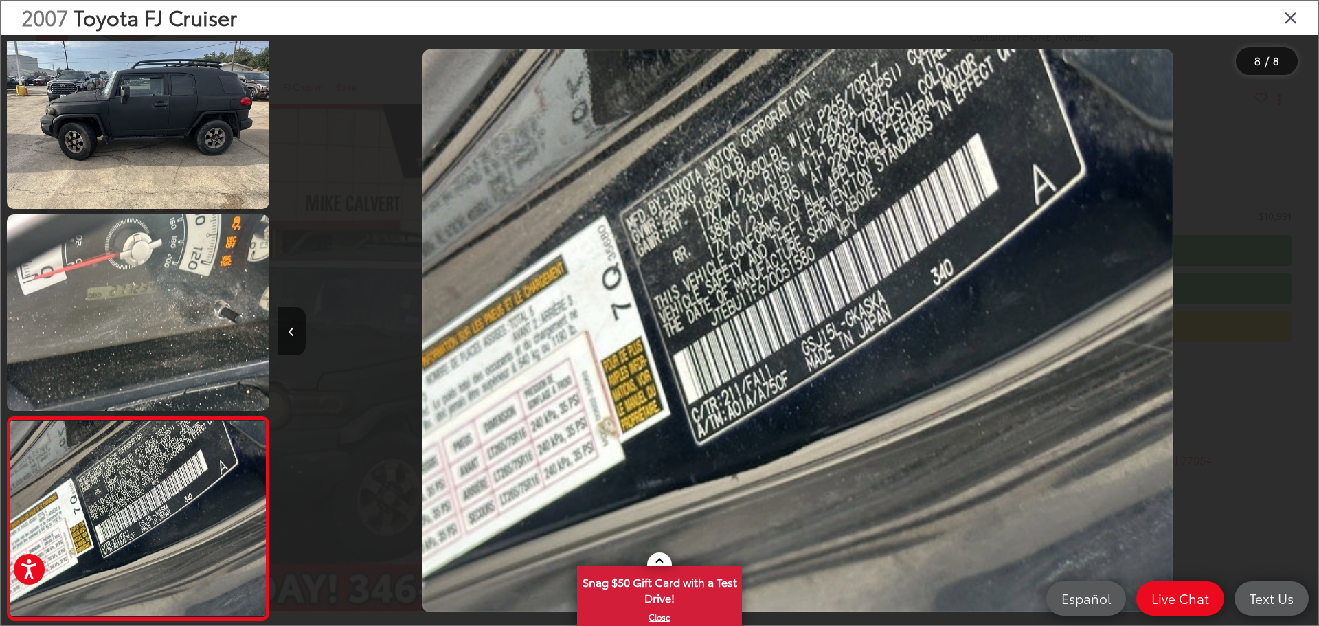
click at [1308, 337] on div at bounding box center [1188, 330] width 260 height 591
click at [1295, 23] on icon "Close gallery" at bounding box center [1291, 17] width 14 height 18
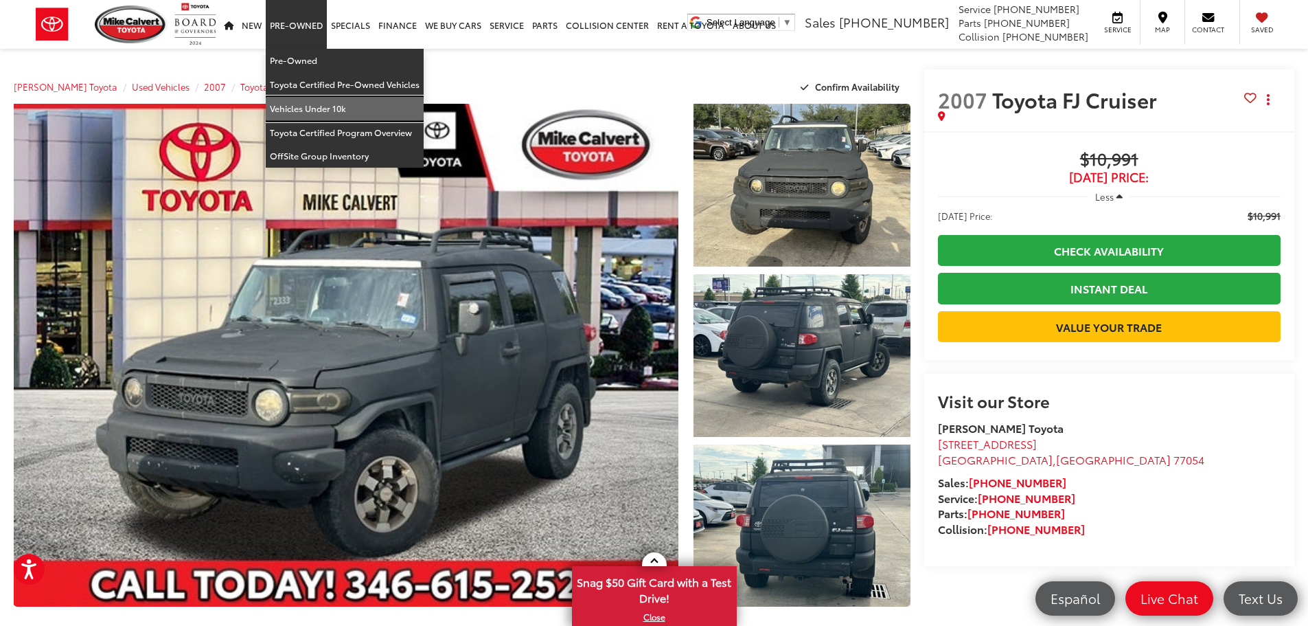
click at [314, 108] on link "Vehicles Under 10k" at bounding box center [345, 109] width 158 height 24
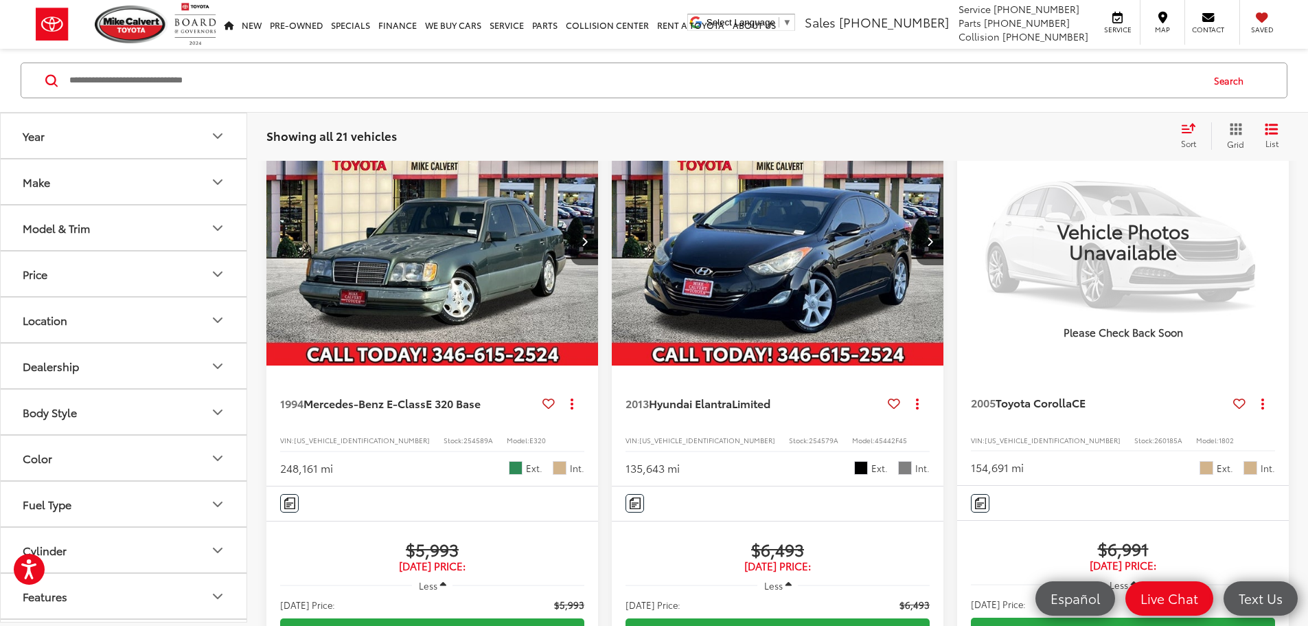
scroll to position [229, 0]
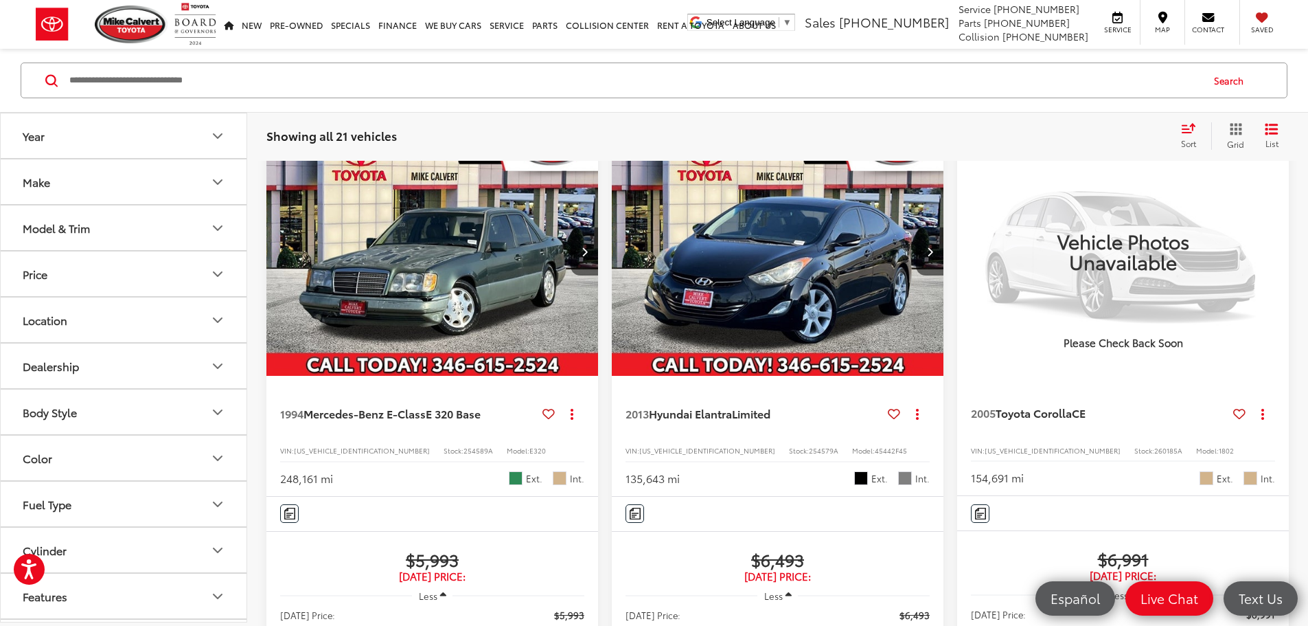
click at [76, 503] on button "Fuel Type" at bounding box center [124, 503] width 247 height 45
click at [26, 338] on label "Gasoline (17)" at bounding box center [124, 338] width 210 height 24
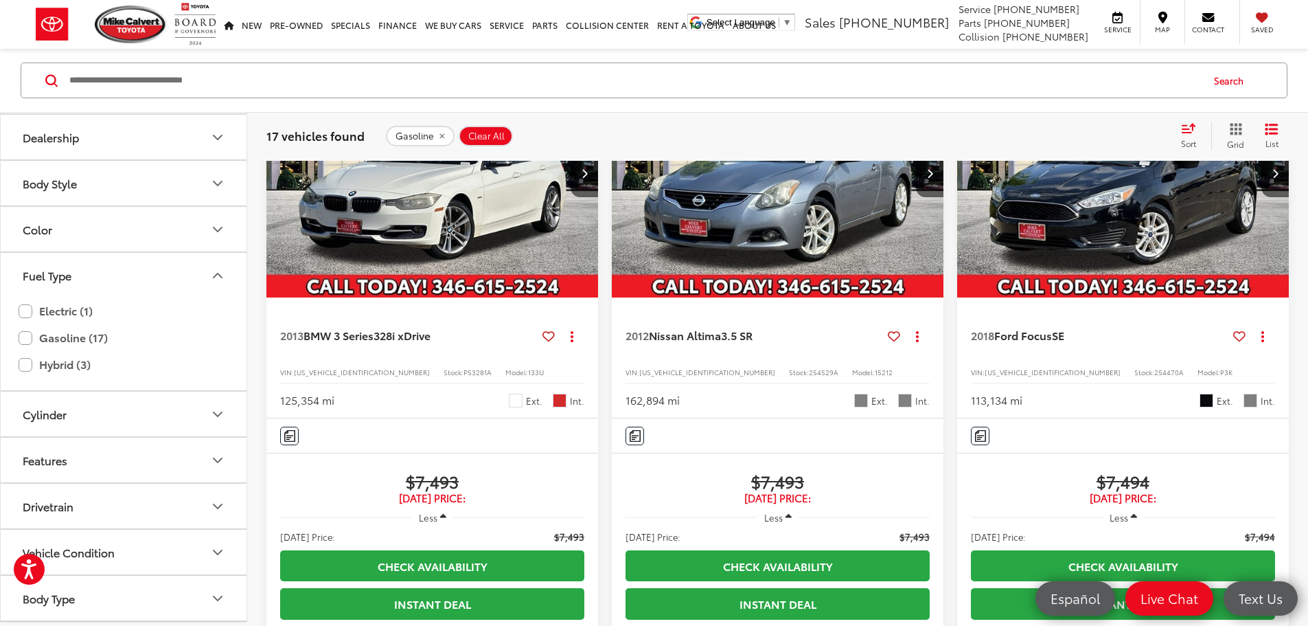
scroll to position [2138, 0]
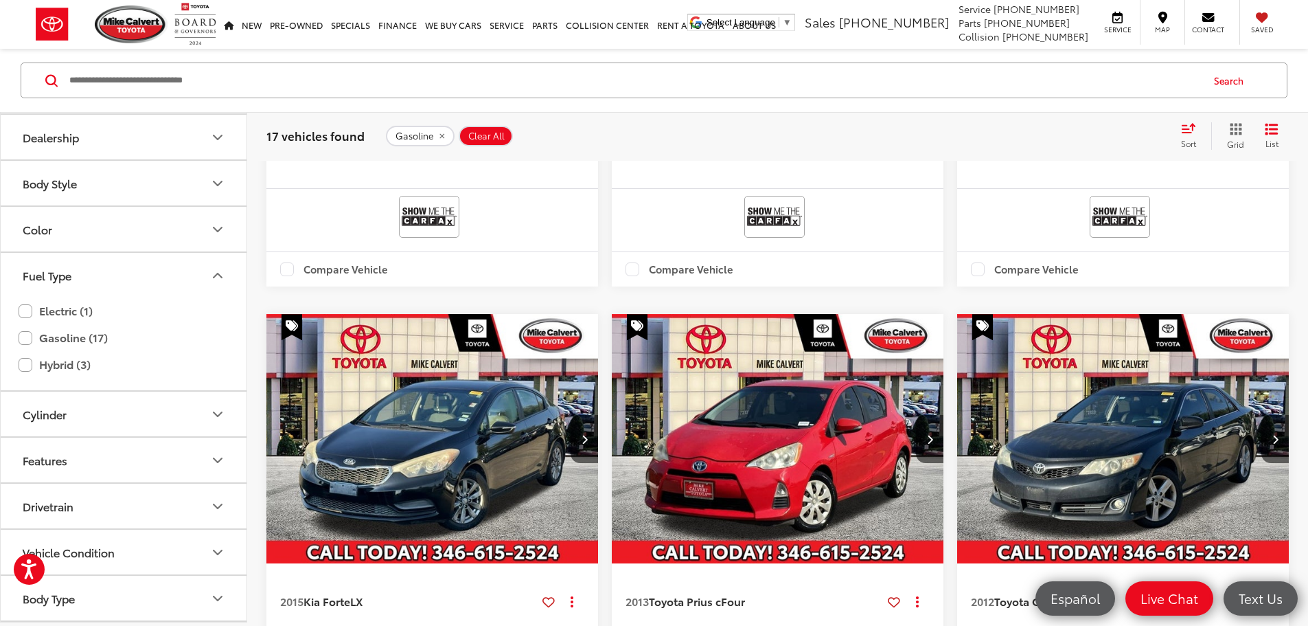
scroll to position [2334, 0]
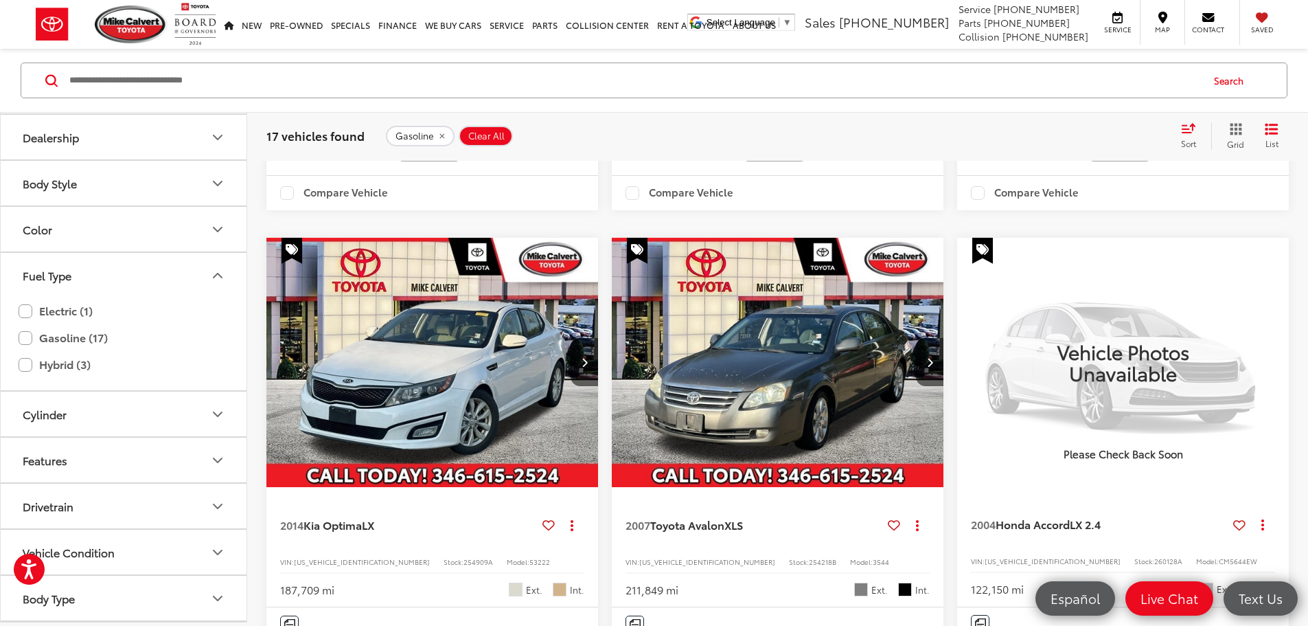
scroll to position [650, 0]
